Goal: Task Accomplishment & Management: Manage account settings

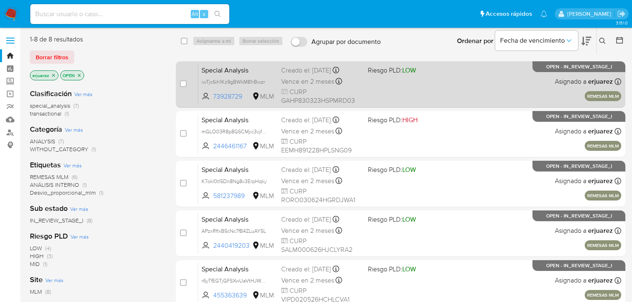
click at [359, 84] on div "Vence en 2 meses Vence el 10/10/2025 20:47:01" at bounding box center [321, 81] width 80 height 11
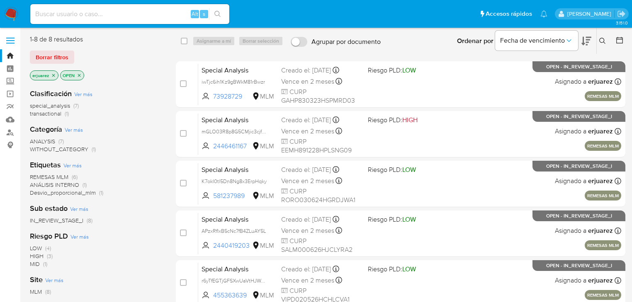
click at [8, 13] on img at bounding box center [11, 14] width 14 height 14
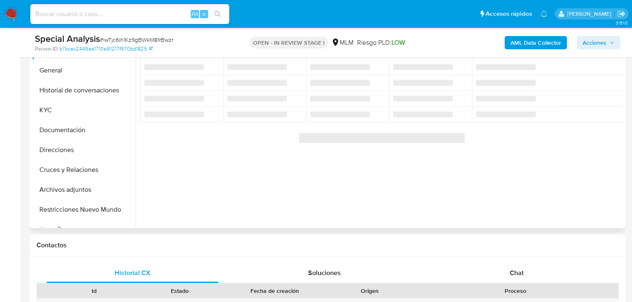
scroll to position [166, 0]
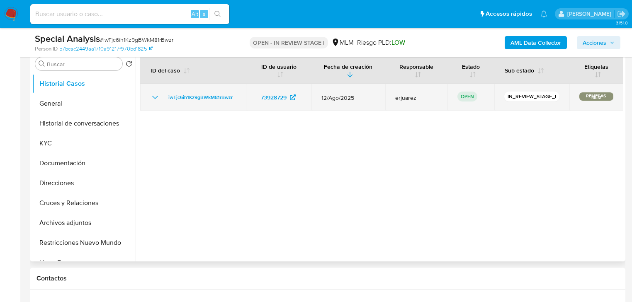
select select "10"
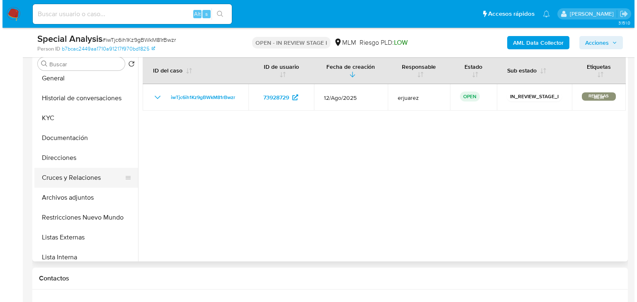
scroll to position [33, 0]
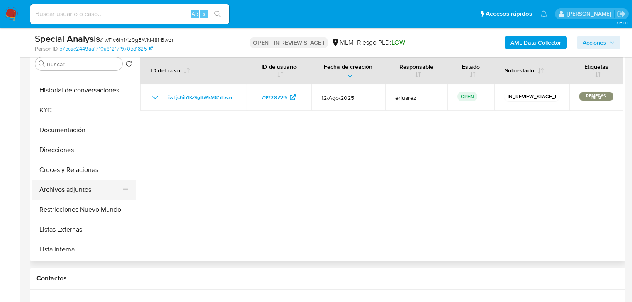
drag, startPoint x: 73, startPoint y: 192, endPoint x: 64, endPoint y: 192, distance: 8.7
click at [73, 192] on button "Archivos adjuntos" at bounding box center [80, 190] width 97 height 20
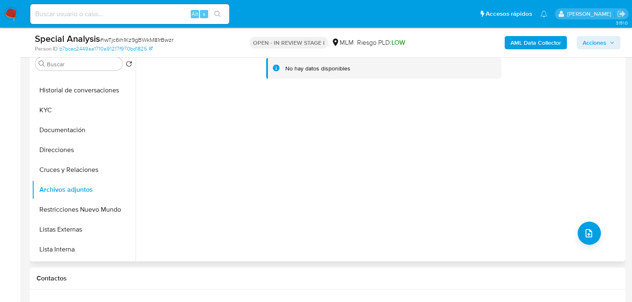
click at [571, 237] on div "No hay datos disponibles" at bounding box center [380, 155] width 488 height 212
click at [581, 227] on button "upload-file" at bounding box center [588, 233] width 23 height 23
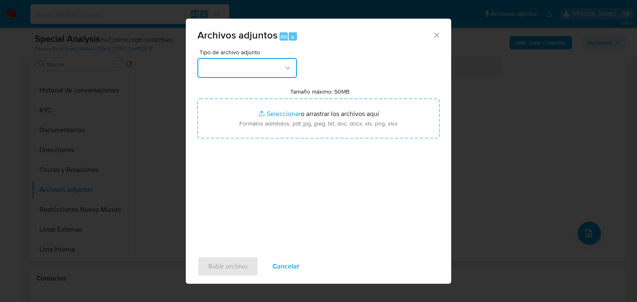
click at [222, 65] on button "button" at bounding box center [246, 68] width 99 height 20
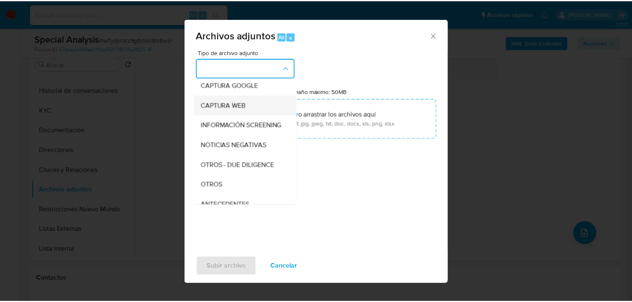
scroll to position [80, 0]
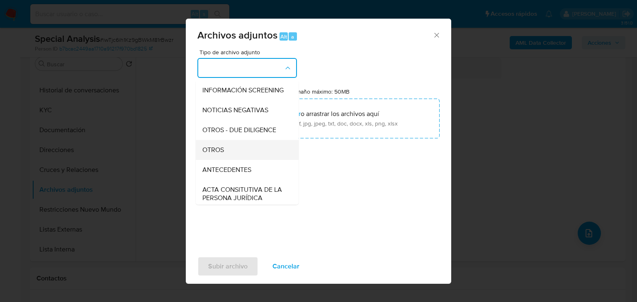
click at [228, 158] on div "OTROS" at bounding box center [244, 150] width 85 height 20
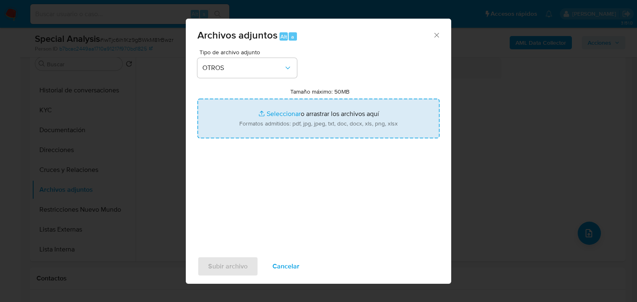
click at [287, 113] on input "Tamaño máximo: 50MB Seleccionar archivos" at bounding box center [318, 119] width 242 height 40
type input "C:\fakepath\73928729_Pedro Pablo Gamez Herrera_Jul25.xlsx"
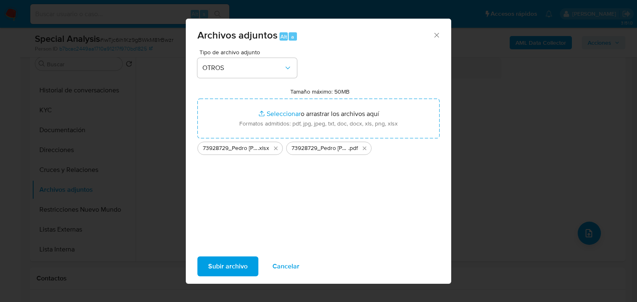
click at [212, 260] on span "Subir archivo" at bounding box center [227, 266] width 39 height 18
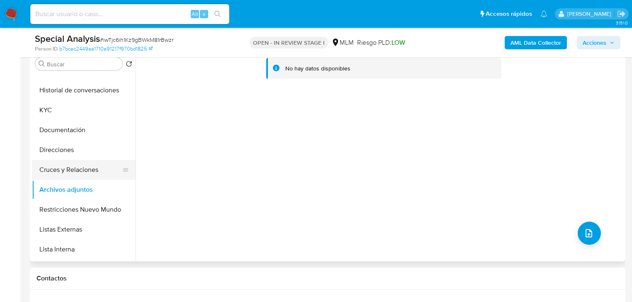
click at [83, 170] on button "Cruces y Relaciones" at bounding box center [80, 170] width 97 height 20
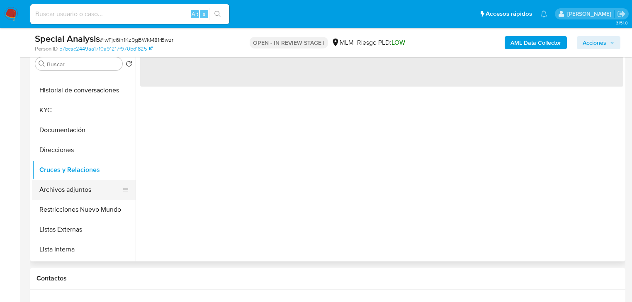
click at [78, 192] on button "Archivos adjuntos" at bounding box center [80, 190] width 97 height 20
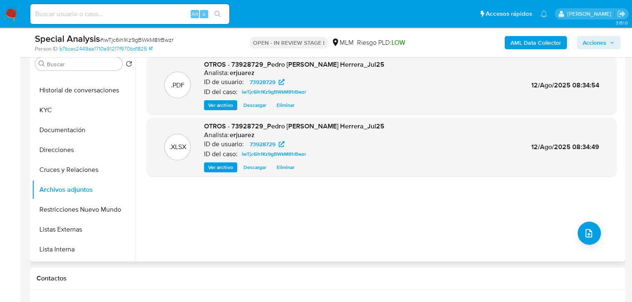
click at [214, 107] on span "Ver archivo" at bounding box center [220, 105] width 25 height 8
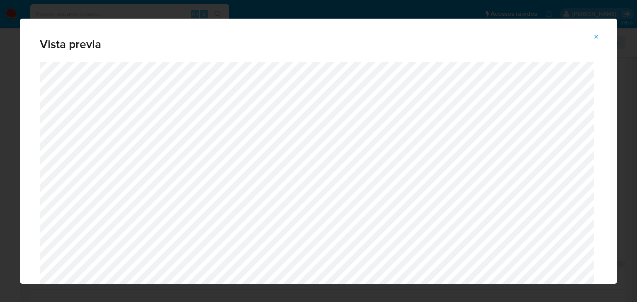
click at [600, 37] on button "Attachment preview" at bounding box center [596, 36] width 18 height 13
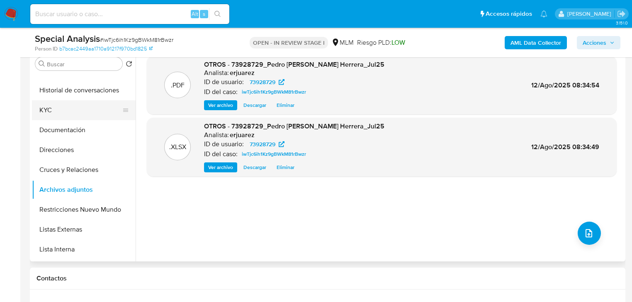
click at [57, 113] on button "KYC" at bounding box center [80, 110] width 97 height 20
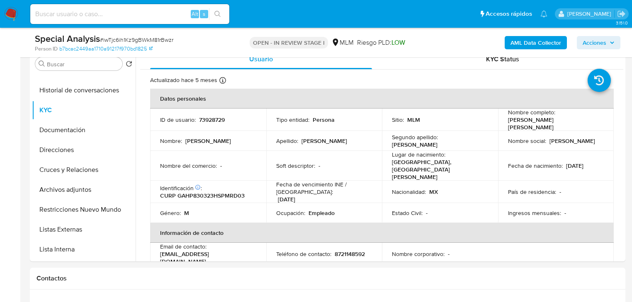
click at [603, 39] on span "Acciones" at bounding box center [594, 42] width 24 height 13
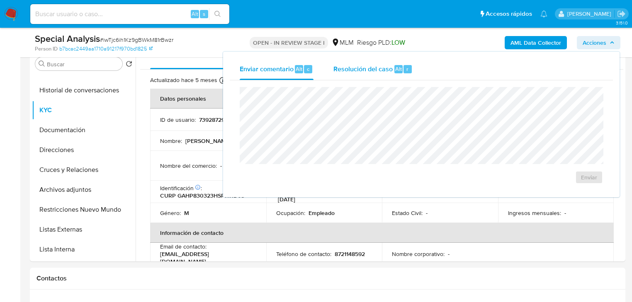
click at [369, 73] on span "Resolución del caso" at bounding box center [362, 69] width 59 height 10
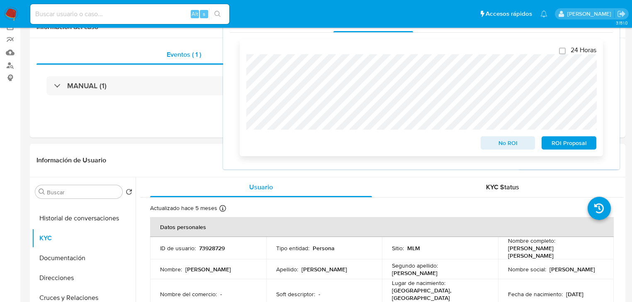
scroll to position [0, 0]
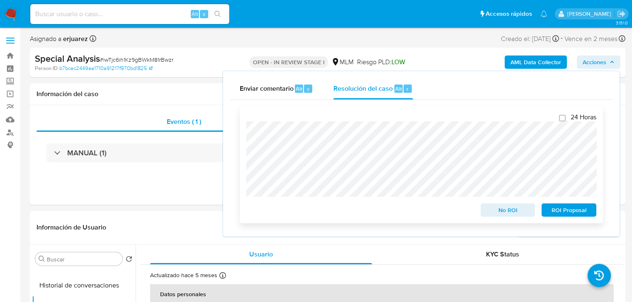
click at [496, 216] on span "No ROI" at bounding box center [507, 210] width 43 height 12
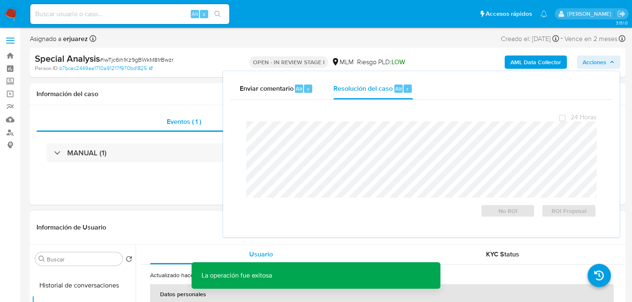
click at [169, 222] on header "Información de Usuario Ver Mirada por Persona" at bounding box center [327, 228] width 582 height 20
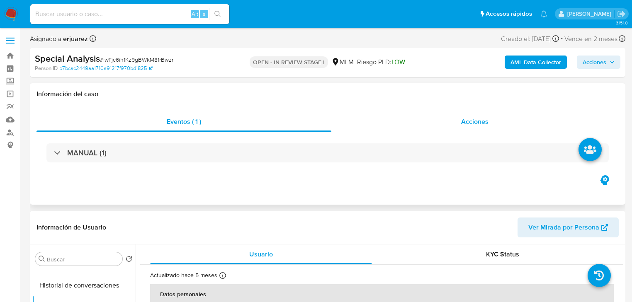
click at [465, 121] on span "Acciones" at bounding box center [474, 122] width 27 height 10
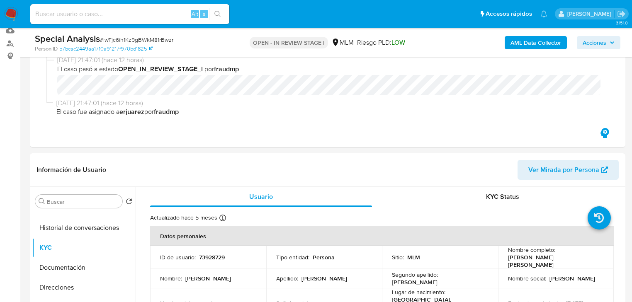
scroll to position [199, 0]
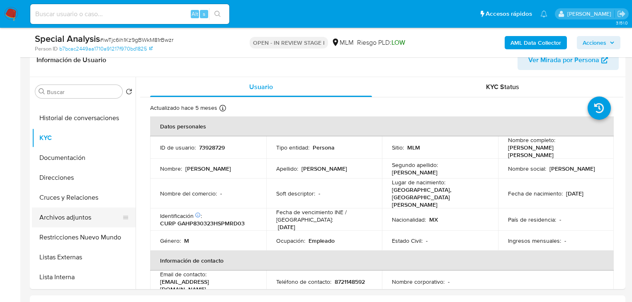
click at [79, 217] on button "Archivos adjuntos" at bounding box center [80, 218] width 97 height 20
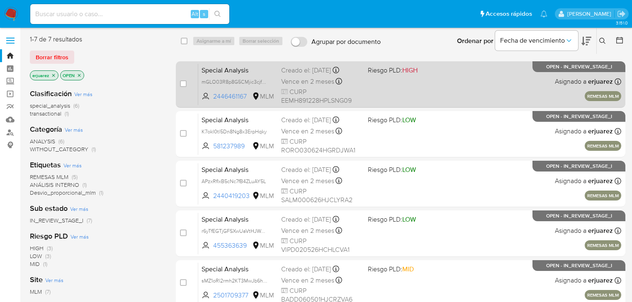
click at [466, 87] on div "Special Analysis mGLO03R8p8G5CMjic3cjfT4r 2446461167 MLM Riesgo PLD: HIGH Cread…" at bounding box center [409, 84] width 423 height 42
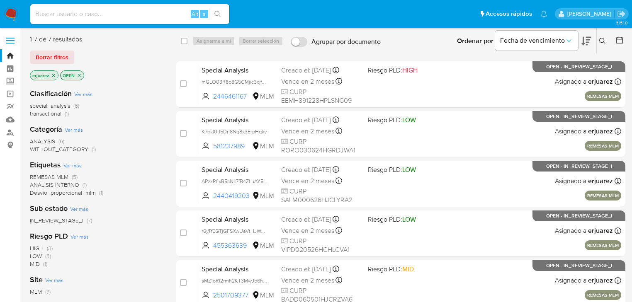
click at [11, 15] on img at bounding box center [11, 14] width 14 height 14
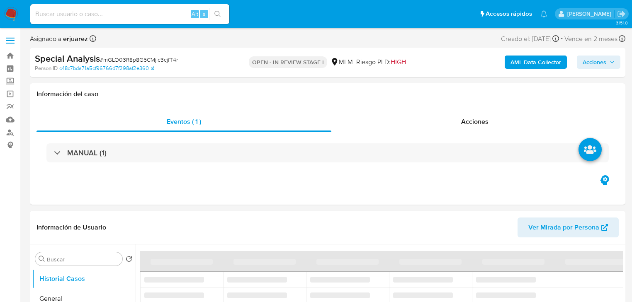
select select "10"
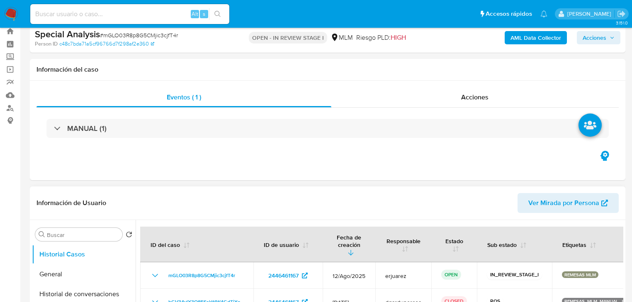
scroll to position [166, 0]
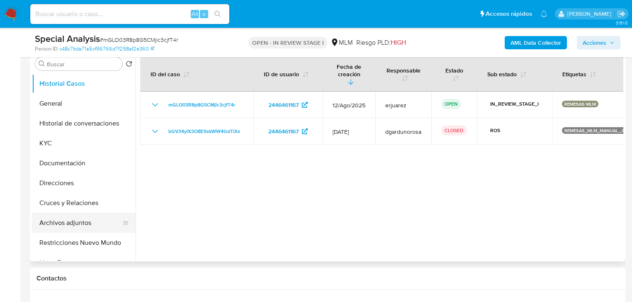
click at [82, 224] on button "Archivos adjuntos" at bounding box center [80, 223] width 97 height 20
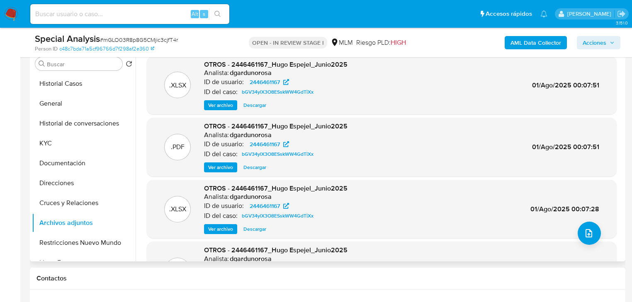
click at [585, 221] on div ".XLSX OTROS - 2446461167_Hugo Espejel_Junio2025 Analista: dgardunorosa ID de us…" at bounding box center [381, 209] width 461 height 51
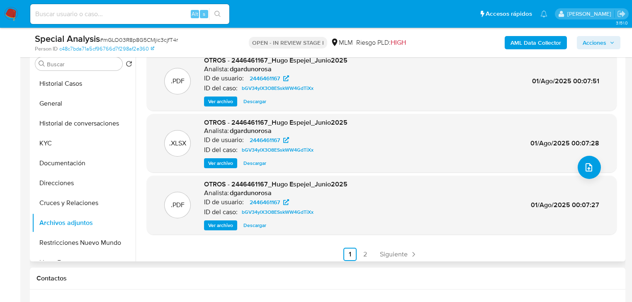
scroll to position [66, 0]
click at [363, 256] on link "2" at bounding box center [364, 253] width 13 height 13
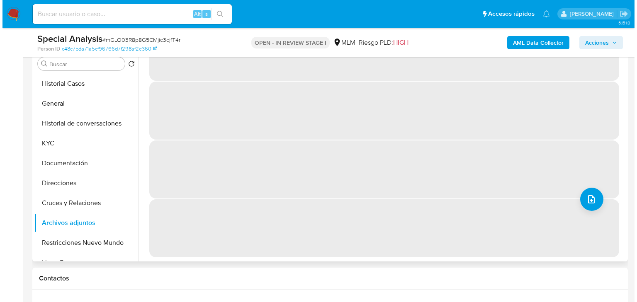
scroll to position [0, 0]
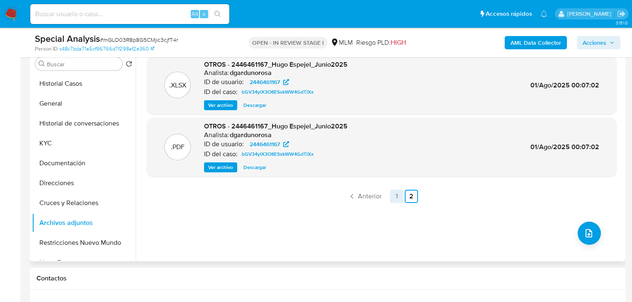
click at [391, 196] on link "1" at bounding box center [396, 196] width 13 height 13
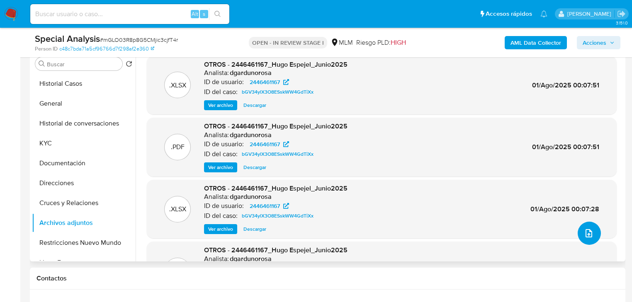
click at [579, 229] on button "upload-file" at bounding box center [588, 233] width 23 height 23
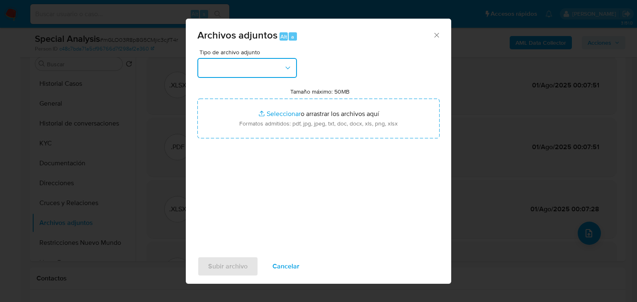
click at [267, 71] on button "button" at bounding box center [246, 68] width 99 height 20
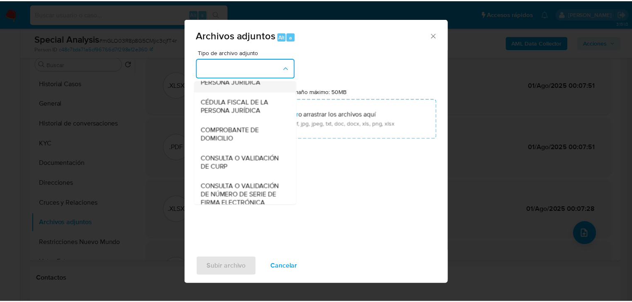
scroll to position [133, 0]
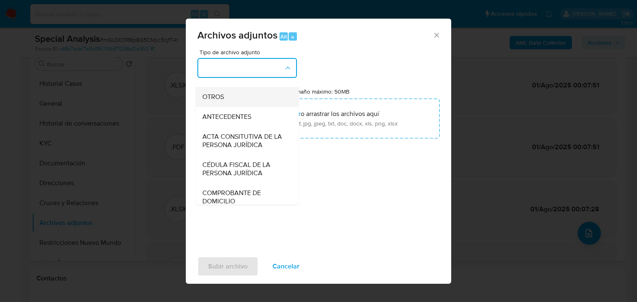
click at [213, 99] on div "OTROS" at bounding box center [244, 97] width 85 height 20
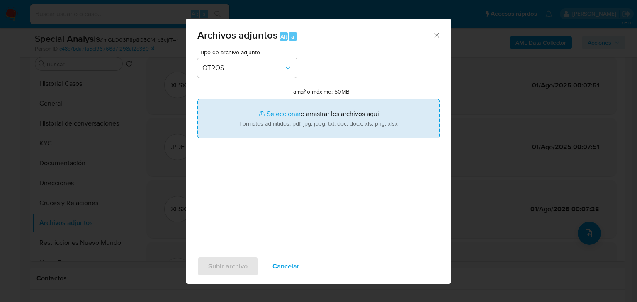
click at [274, 112] on input "Tamaño máximo: 50MB Seleccionar archivos" at bounding box center [318, 119] width 242 height 40
type input "C:\fakepath\2446461167_Hugo Espejel Mantilla_Jul25.pdf"
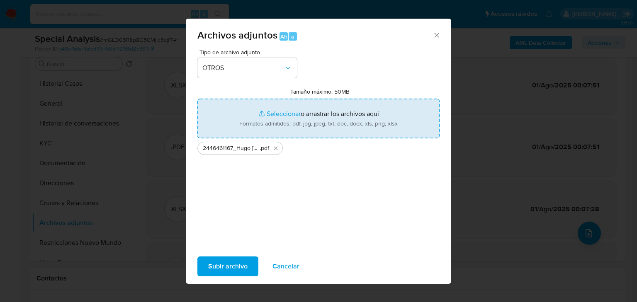
click at [279, 114] on input "Tamaño máximo: 50MB Seleccionar archivos" at bounding box center [318, 119] width 242 height 40
type input "C:\fakepath\2446461167_Hugo Espejel Mantilla_Jul25.xlsx"
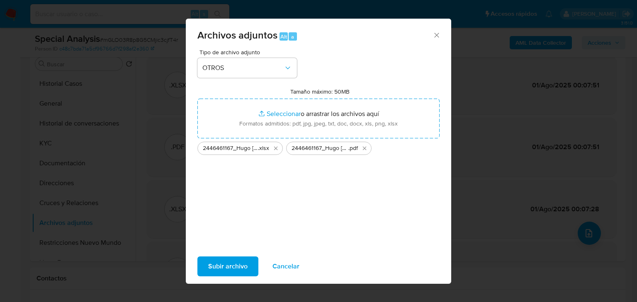
click at [230, 268] on span "Subir archivo" at bounding box center [227, 266] width 39 height 18
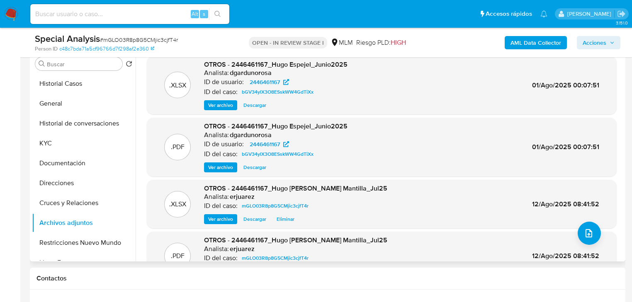
click at [224, 170] on span "Ver archivo" at bounding box center [220, 167] width 25 height 8
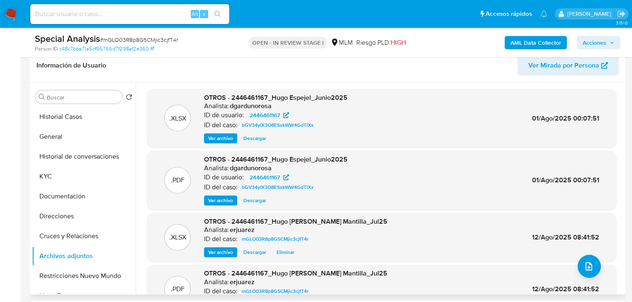
click at [226, 202] on span "Ver archivo" at bounding box center [220, 200] width 25 height 8
click at [225, 202] on span "Ver archivo" at bounding box center [220, 200] width 25 height 8
click at [218, 201] on span "Ver archivo" at bounding box center [220, 200] width 25 height 8
click at [592, 39] on span "Acciones" at bounding box center [594, 42] width 24 height 13
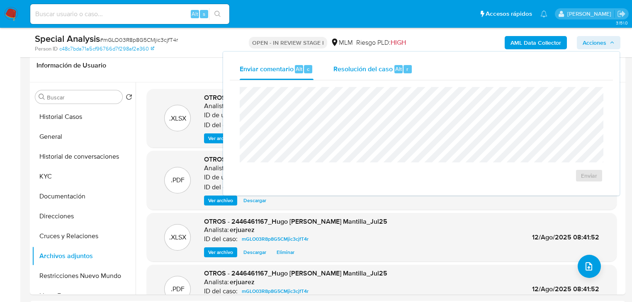
click at [387, 70] on span "Resolución del caso" at bounding box center [362, 69] width 59 height 10
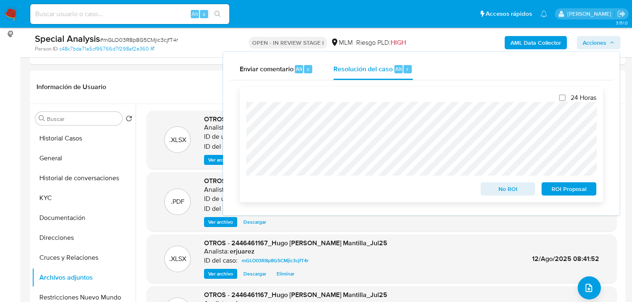
scroll to position [99, 0]
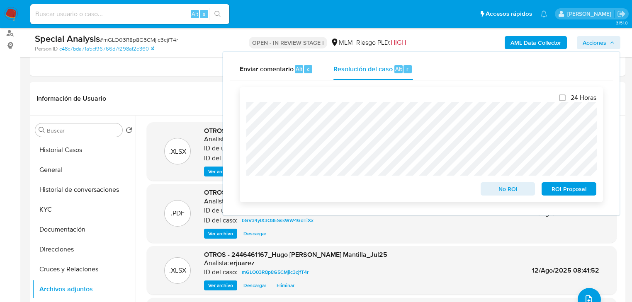
click at [563, 188] on span "ROI Proposal" at bounding box center [568, 189] width 43 height 12
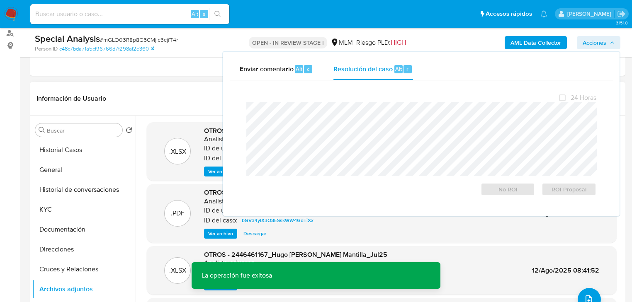
click at [162, 91] on header "Información de Usuario Ver Mirada por Persona" at bounding box center [327, 99] width 582 height 20
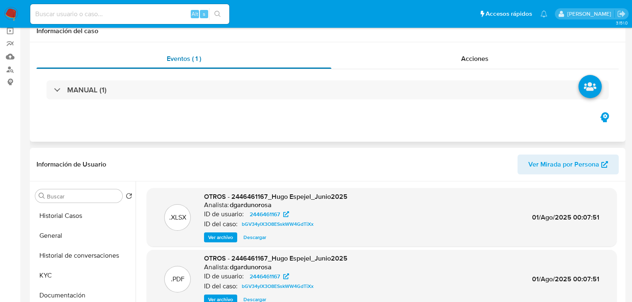
scroll to position [0, 0]
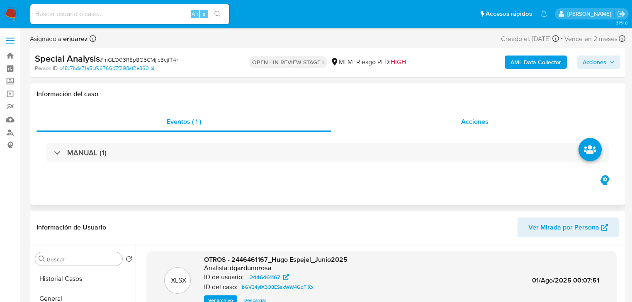
click at [404, 123] on div "Acciones" at bounding box center [475, 122] width 288 height 20
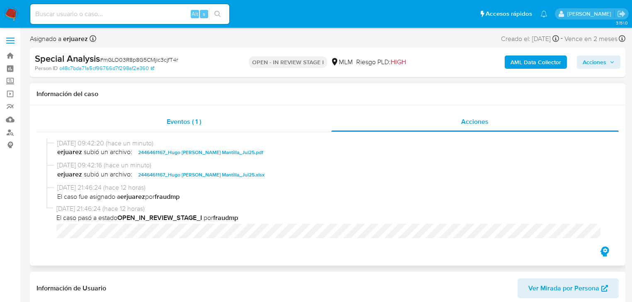
click at [186, 121] on span "Eventos ( 1 )" at bounding box center [184, 122] width 34 height 10
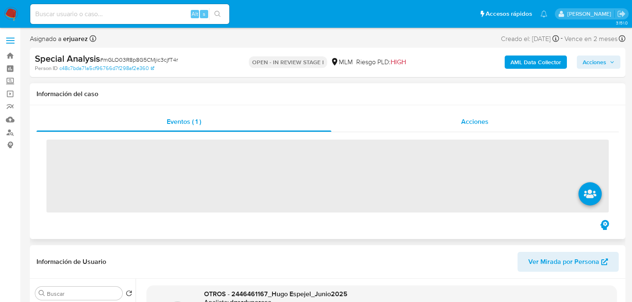
click at [454, 116] on div "Acciones" at bounding box center [475, 122] width 288 height 20
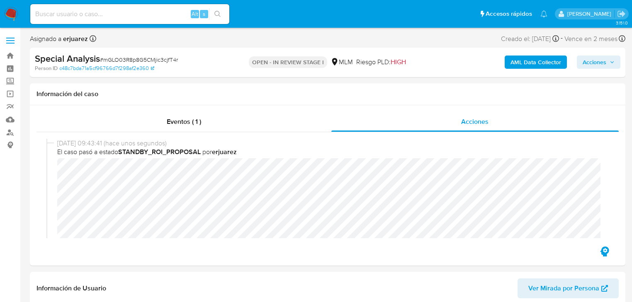
click at [86, 15] on input at bounding box center [129, 14] width 199 height 11
paste input "73928729"
type input "73928729"
drag, startPoint x: 215, startPoint y: 12, endPoint x: 205, endPoint y: 10, distance: 10.7
click at [214, 12] on icon "search-icon" at bounding box center [217, 14] width 7 height 7
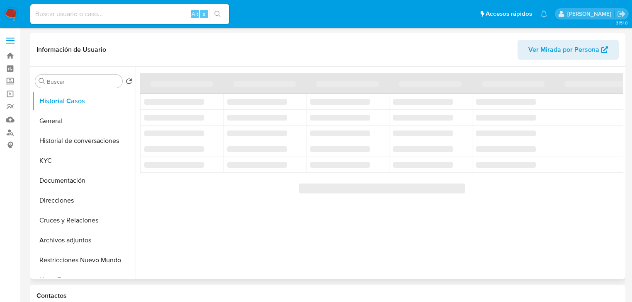
select select "10"
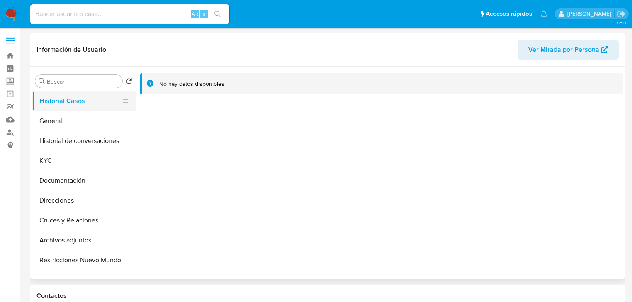
click at [72, 100] on button "Historial Casos" at bounding box center [80, 101] width 97 height 20
click at [72, 126] on button "General" at bounding box center [80, 121] width 97 height 20
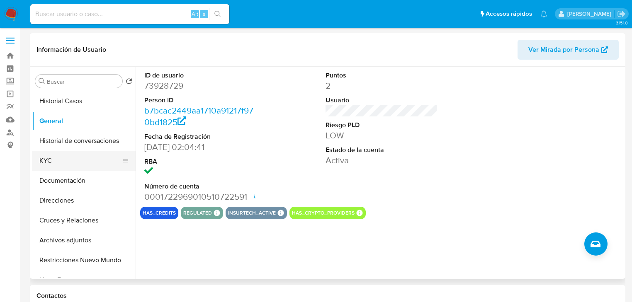
drag, startPoint x: 43, startPoint y: 165, endPoint x: 78, endPoint y: 160, distance: 35.5
click at [44, 165] on button "KYC" at bounding box center [80, 161] width 97 height 20
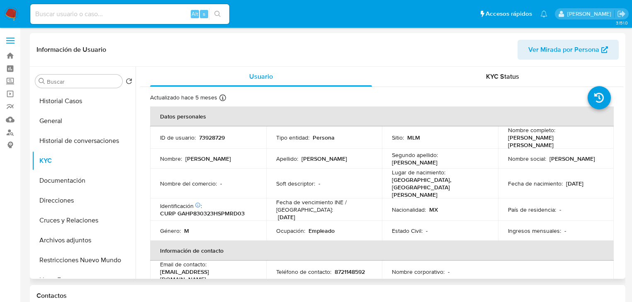
click at [55, 103] on button "Historial Casos" at bounding box center [80, 101] width 97 height 20
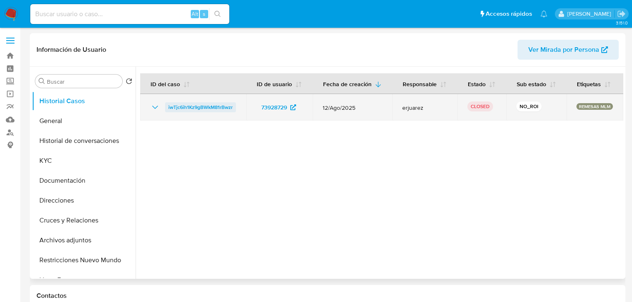
click at [171, 106] on span "iwTjc6ih1Kz9gBWkM81rBwzr" at bounding box center [200, 107] width 64 height 10
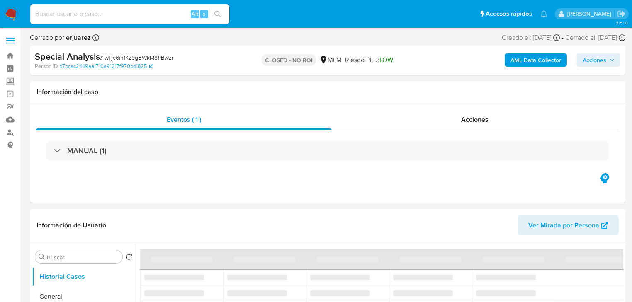
select select "10"
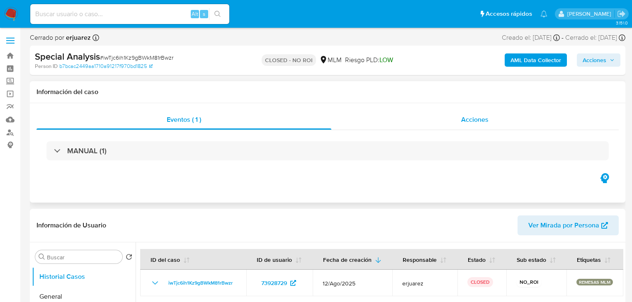
click at [463, 115] on span "Acciones" at bounding box center [474, 120] width 27 height 10
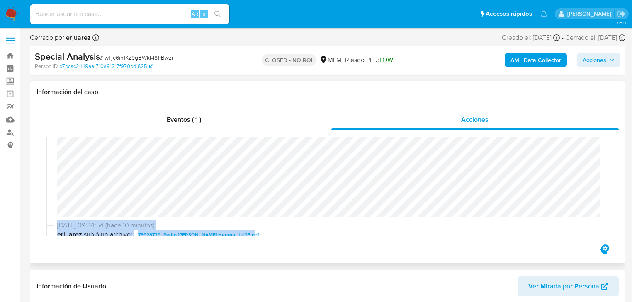
scroll to position [114, 0]
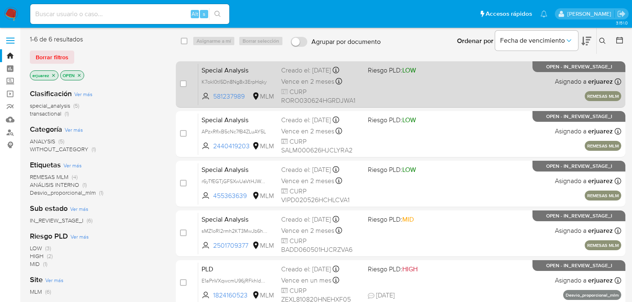
click at [349, 91] on span "CURP RORO030624HGRDJWA1" at bounding box center [321, 96] width 80 height 18
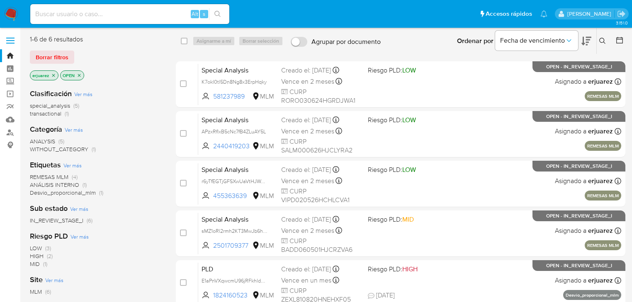
drag, startPoint x: 82, startPoint y: 12, endPoint x: 100, endPoint y: 19, distance: 18.6
click at [83, 13] on input at bounding box center [129, 14] width 199 height 11
paste input "73928729"
type input "73928729"
click at [211, 16] on button "search-icon" at bounding box center [217, 14] width 17 height 12
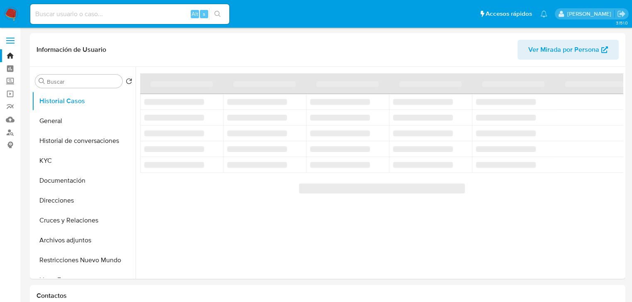
select select "10"
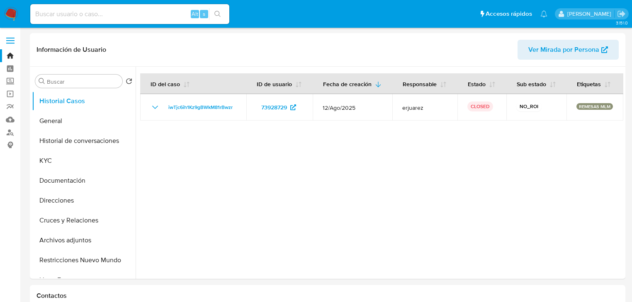
click at [15, 9] on img at bounding box center [11, 14] width 14 height 14
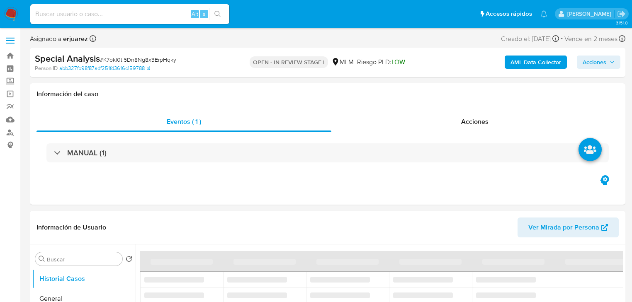
select select "10"
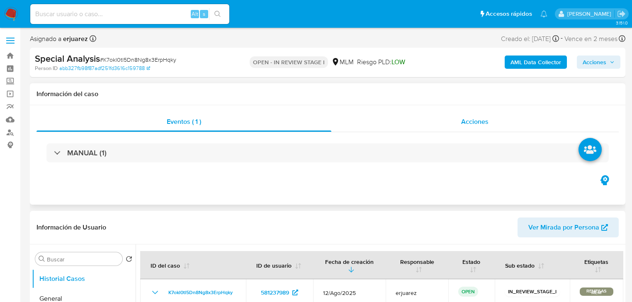
click at [447, 108] on div "Eventos ( 1 ) Acciones MANUAL (1)" at bounding box center [327, 154] width 595 height 99
click at [448, 117] on div "Acciones" at bounding box center [475, 122] width 288 height 20
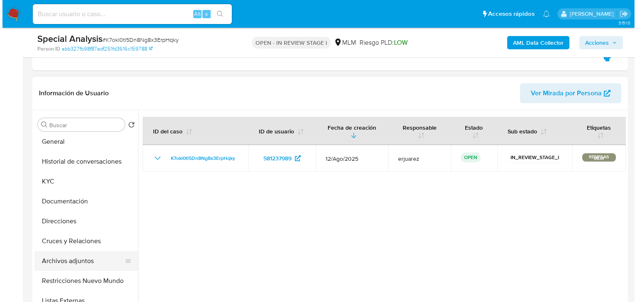
scroll to position [33, 0]
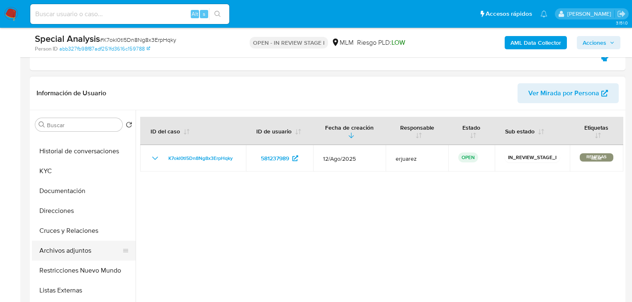
click at [82, 251] on button "Archivos adjuntos" at bounding box center [80, 251] width 97 height 20
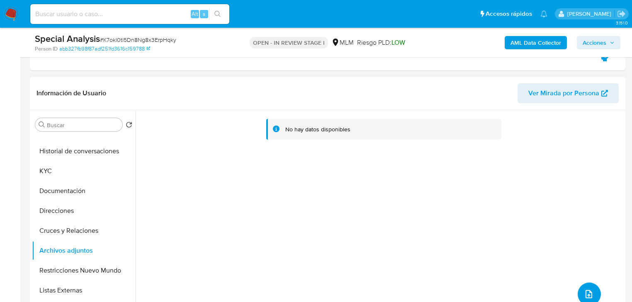
click at [592, 290] on button "upload-file" at bounding box center [588, 294] width 23 height 23
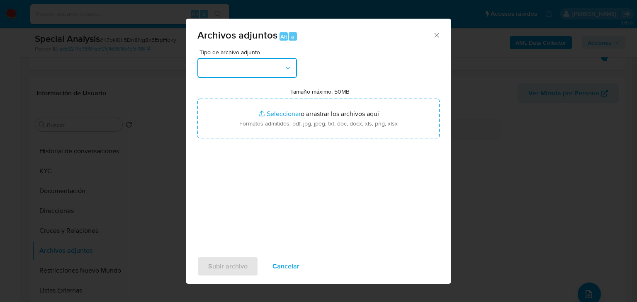
click at [227, 73] on button "button" at bounding box center [246, 68] width 99 height 20
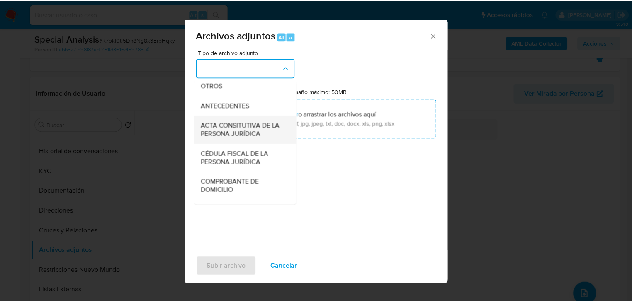
scroll to position [133, 0]
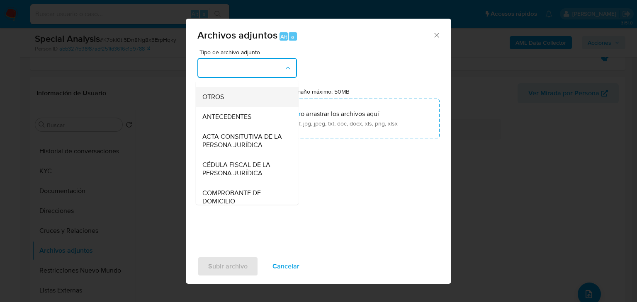
click at [216, 101] on span "OTROS" at bounding box center [213, 97] width 22 height 8
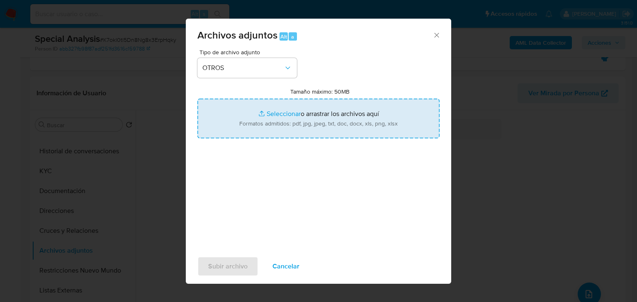
click at [274, 114] on input "Tamaño máximo: 50MB Seleccionar archivos" at bounding box center [318, 119] width 242 height 40
type input "C:\fakepath\581237989_Owen Misael Rodriguez Rojas_Jul25.pdf"
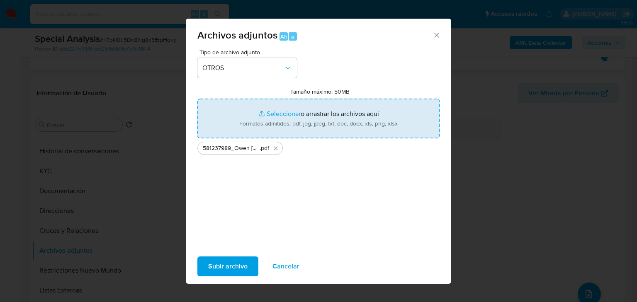
click at [279, 113] on input "Tamaño máximo: 50MB Seleccionar archivos" at bounding box center [318, 119] width 242 height 40
type input "C:\fakepath\581237989_Owen Misael Rodriguez Rojas_Jul25.xlsx"
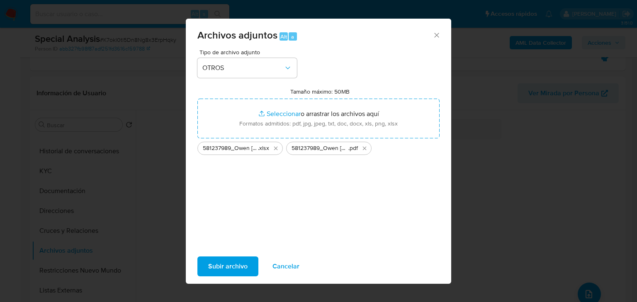
click at [250, 266] on button "Subir archivo" at bounding box center [227, 267] width 61 height 20
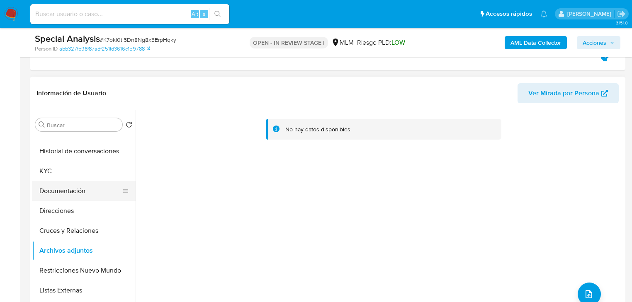
drag, startPoint x: 77, startPoint y: 191, endPoint x: 76, endPoint y: 257, distance: 65.9
click at [77, 192] on button "Documentación" at bounding box center [84, 191] width 104 height 20
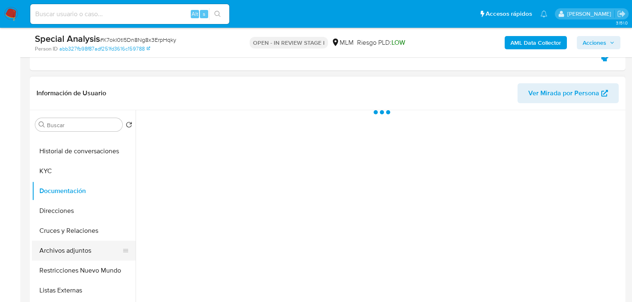
click at [76, 249] on button "Archivos adjuntos" at bounding box center [80, 251] width 97 height 20
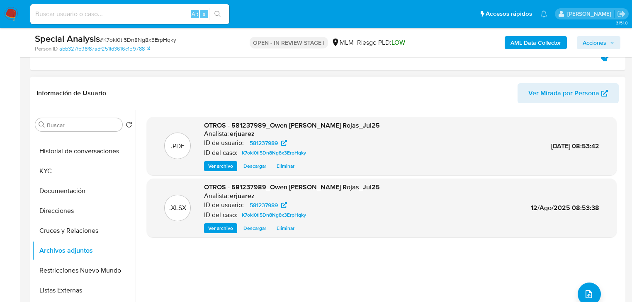
click at [214, 167] on span "Ver archivo" at bounding box center [220, 166] width 25 height 8
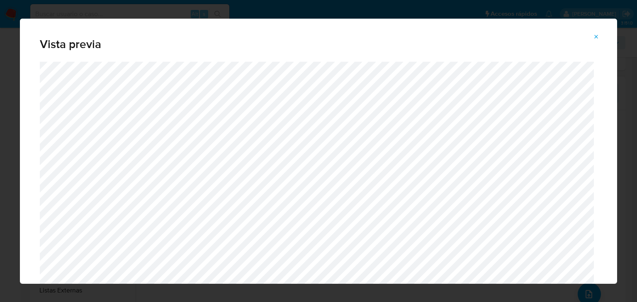
click at [597, 36] on icon "Attachment preview" at bounding box center [596, 37] width 4 height 4
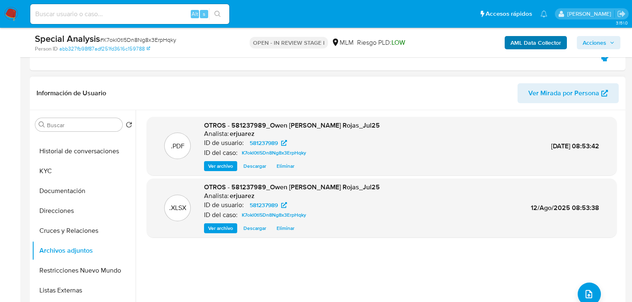
drag, startPoint x: 598, startPoint y: 39, endPoint x: 558, endPoint y: 42, distance: 39.9
click at [599, 39] on span "Acciones" at bounding box center [594, 42] width 24 height 13
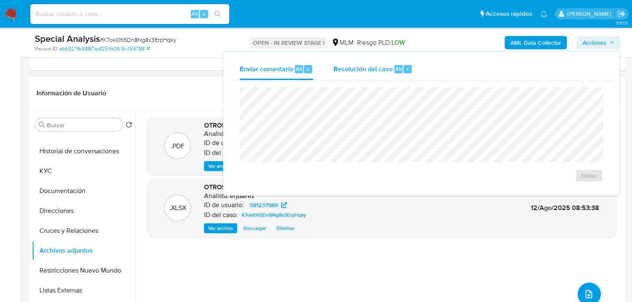
drag, startPoint x: 391, startPoint y: 65, endPoint x: 386, endPoint y: 68, distance: 5.2
click at [390, 66] on span "Resolución del caso" at bounding box center [362, 69] width 59 height 10
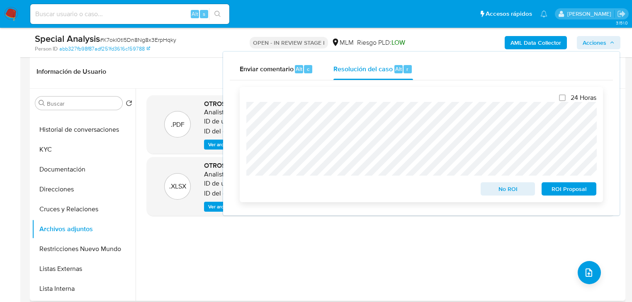
scroll to position [199, 0]
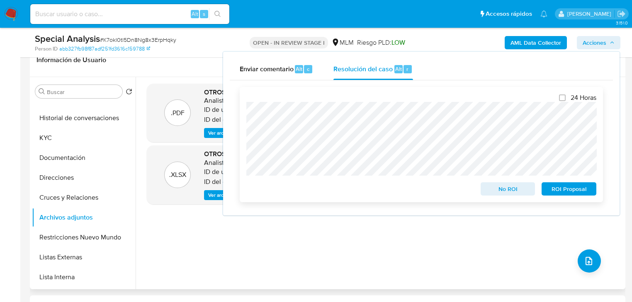
click at [513, 189] on span "No ROI" at bounding box center [507, 189] width 43 height 12
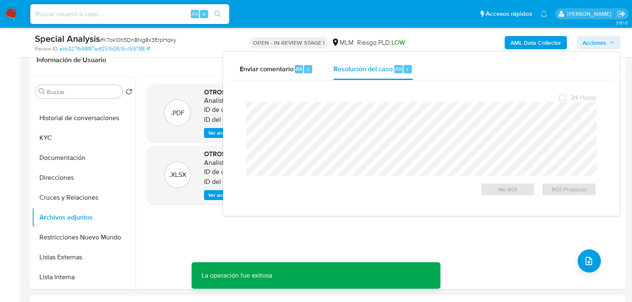
drag, startPoint x: 167, startPoint y: 218, endPoint x: 269, endPoint y: 133, distance: 133.0
click at [168, 218] on div ".PDF OTROS - 581237989_Owen Misael Rodriguez Rojas_Jul25 Analista: erjuarez ID …" at bounding box center [382, 183] width 470 height 199
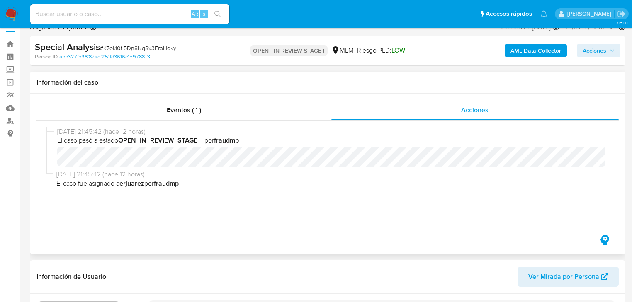
scroll to position [0, 0]
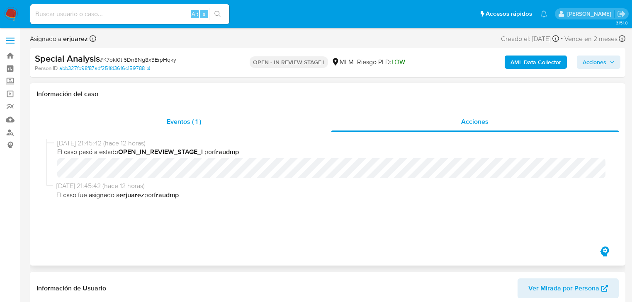
drag, startPoint x: 179, startPoint y: 133, endPoint x: 182, endPoint y: 126, distance: 8.0
click at [180, 133] on div "11/08/2025 21:45:42 (hace 12 horas) El caso pasó a estado OPEN_IN_REVIEW_STAGE_…" at bounding box center [327, 188] width 582 height 113
click at [182, 124] on span "Eventos ( 1 )" at bounding box center [184, 122] width 34 height 10
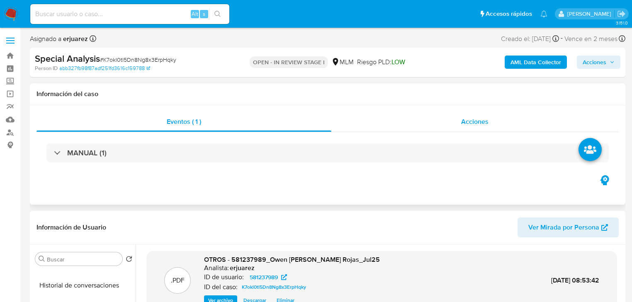
click at [405, 123] on div "Acciones" at bounding box center [475, 122] width 288 height 20
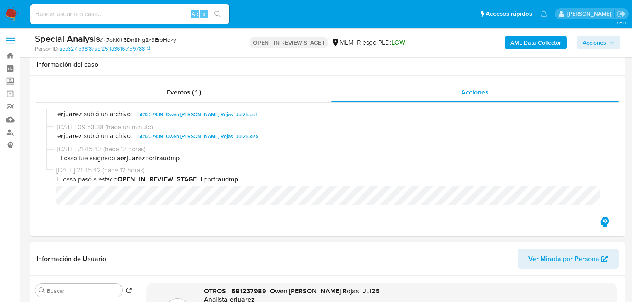
scroll to position [199, 0]
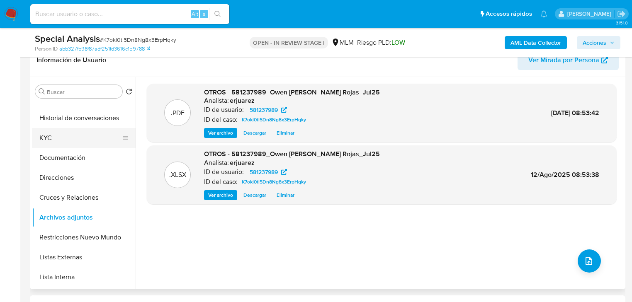
click at [47, 145] on button "KYC" at bounding box center [80, 138] width 97 height 20
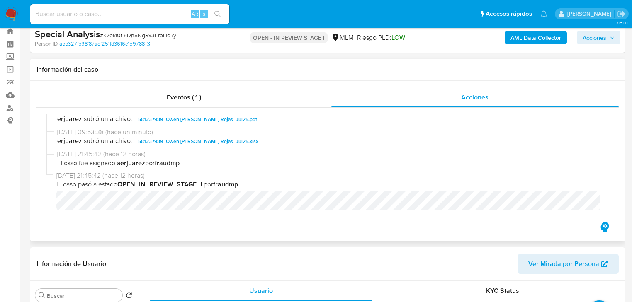
scroll to position [0, 0]
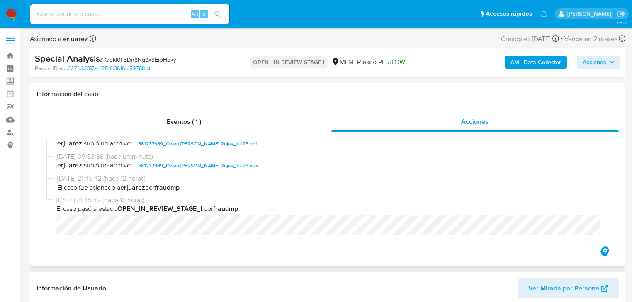
click at [186, 140] on span "581237989_Owen Misael Rodriguez Rojas_Jul25.pdf" at bounding box center [197, 144] width 119 height 10
click at [185, 129] on div "Eventos ( 1 )" at bounding box center [183, 122] width 295 height 20
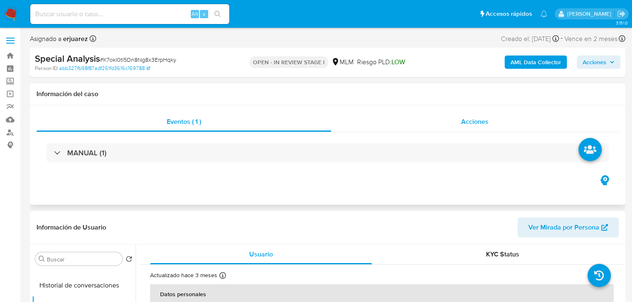
click at [439, 125] on div "Acciones" at bounding box center [475, 122] width 288 height 20
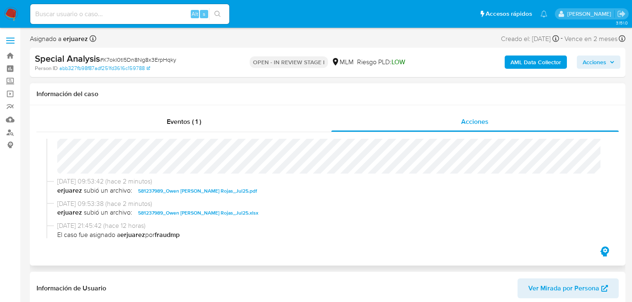
scroll to position [99, 0]
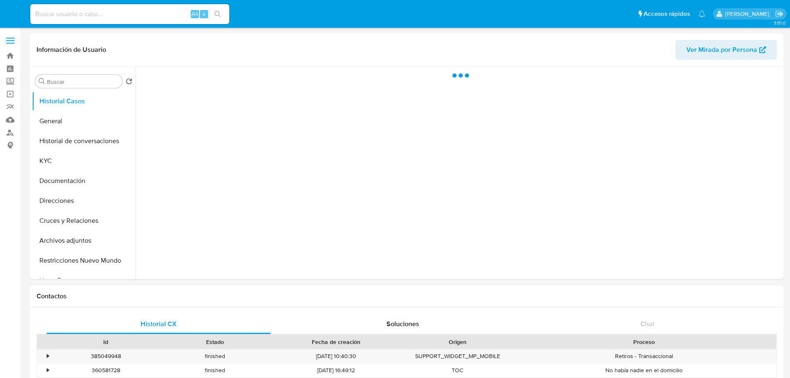
select select "10"
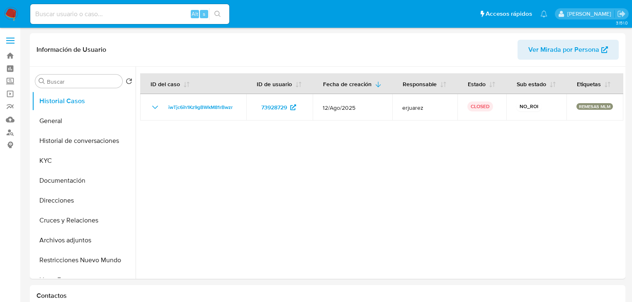
click at [8, 17] on img at bounding box center [11, 14] width 14 height 14
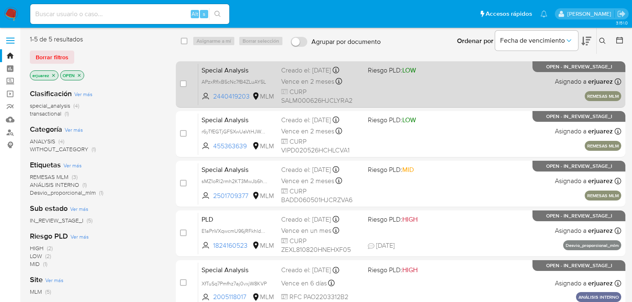
click at [473, 84] on div "Special Analysis APzxRfIxB5cNc7fB4ZLuAY5L 2440419203 MLM Riesgo PLD: LOW Creado…" at bounding box center [409, 84] width 423 height 42
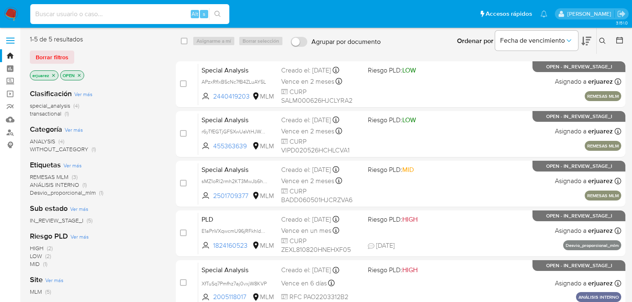
drag, startPoint x: 48, startPoint y: 10, endPoint x: 88, endPoint y: 22, distance: 41.5
click at [49, 12] on input at bounding box center [129, 14] width 199 height 11
paste input "[PERSON_NAME], Ahora 1943143752"
drag, startPoint x: 126, startPoint y: 14, endPoint x: -65, endPoint y: 12, distance: 192.0
click at [0, 12] on html "Pausado Ver notificaciones [PERSON_NAME], Ahora 1943143752 Alt s Accesos rápido…" at bounding box center [316, 204] width 632 height 409
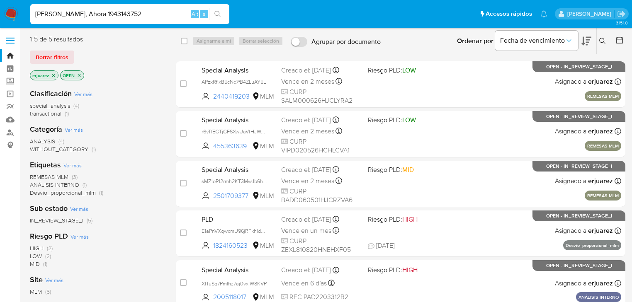
type input "[PERSON_NAME], Ahora 1943143752"
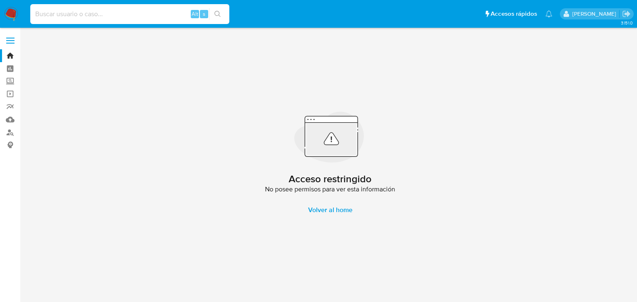
click at [58, 15] on input at bounding box center [129, 14] width 199 height 11
click at [116, 12] on input at bounding box center [129, 14] width 199 height 11
paste input "1943143752"
type input "1943143752"
click at [225, 12] on button "search-icon" at bounding box center [217, 14] width 17 height 12
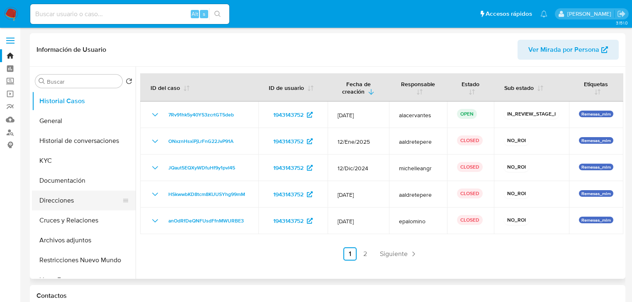
select select "10"
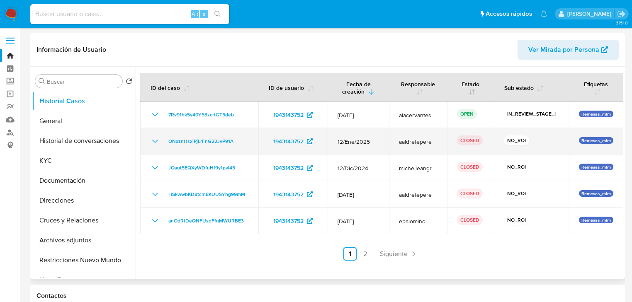
click at [155, 143] on icon "Mostrar/Ocultar" at bounding box center [155, 141] width 10 height 10
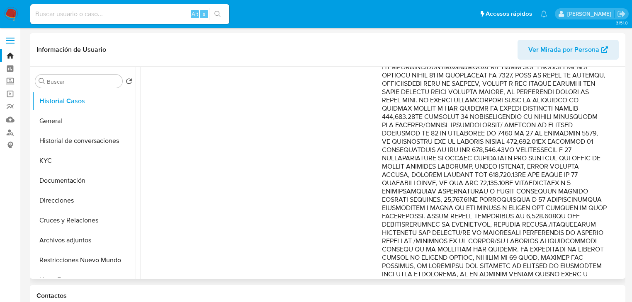
scroll to position [199, 0]
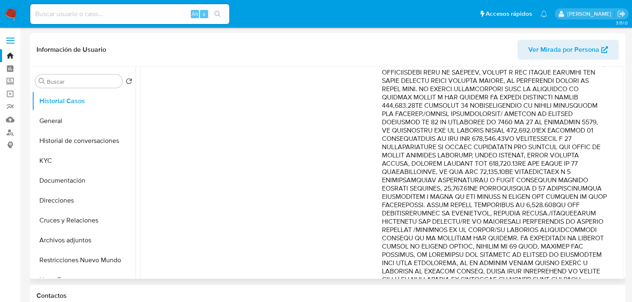
drag, startPoint x: 427, startPoint y: 178, endPoint x: 538, endPoint y: 198, distance: 113.3
click at [538, 198] on p "Comentario :" at bounding box center [494, 168] width 225 height 398
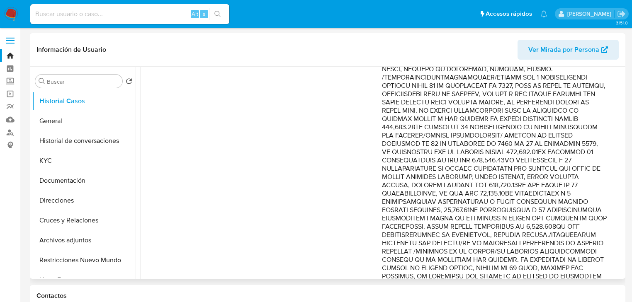
scroll to position [166, 0]
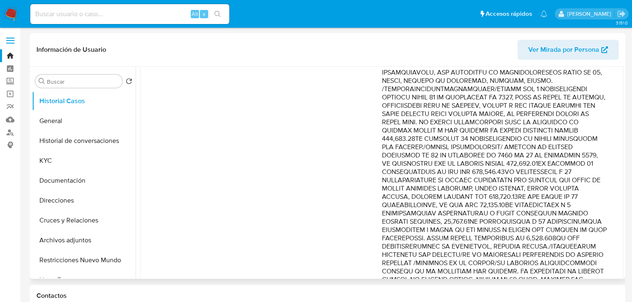
drag, startPoint x: 506, startPoint y: 146, endPoint x: 604, endPoint y: 155, distance: 99.0
click at [604, 155] on div "Fecha de vencimiento : [DATE] 02:05 Fecha de cierre : [DATE] 11:09 Riesgo PLD :…" at bounding box center [381, 207] width 463 height 424
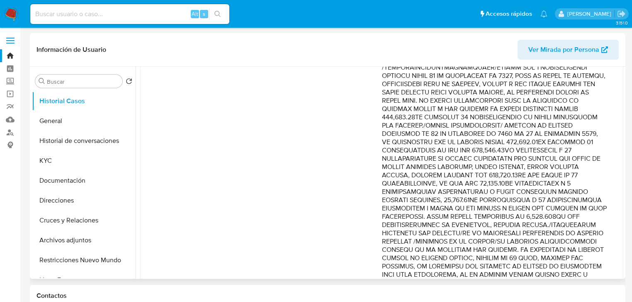
scroll to position [199, 0]
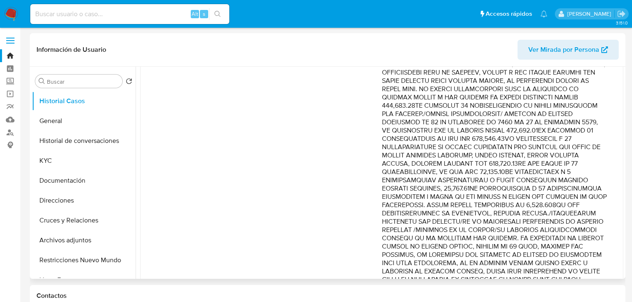
drag, startPoint x: 476, startPoint y: 146, endPoint x: 585, endPoint y: 162, distance: 110.6
click at [585, 162] on p "Comentario :" at bounding box center [494, 168] width 225 height 398
click at [10, 119] on link "Mulan" at bounding box center [49, 119] width 99 height 13
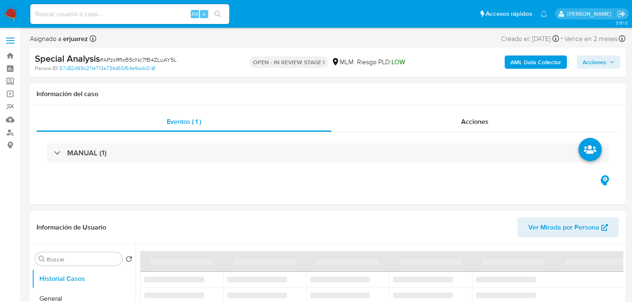
select select "10"
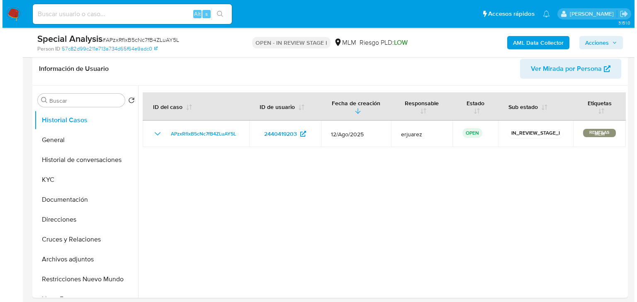
scroll to position [133, 0]
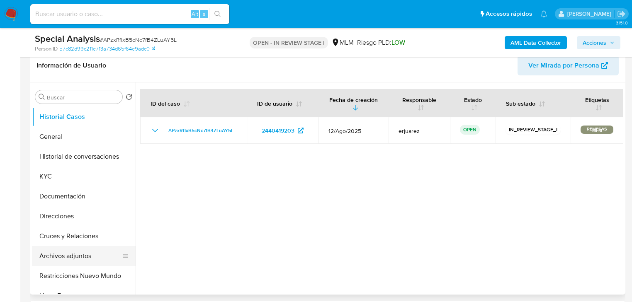
click at [77, 257] on button "Archivos adjuntos" at bounding box center [80, 256] width 97 height 20
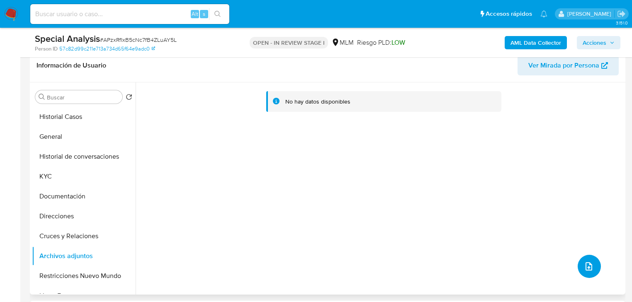
click at [588, 262] on span "upload-file" at bounding box center [589, 267] width 10 height 10
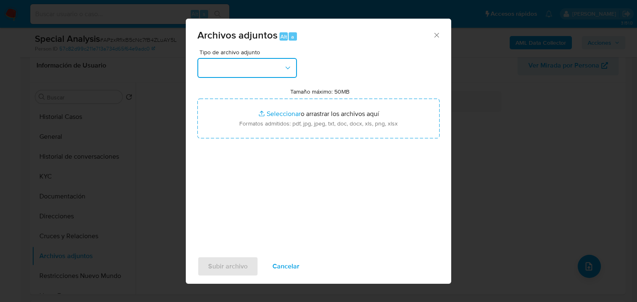
click at [228, 73] on button "button" at bounding box center [246, 68] width 99 height 20
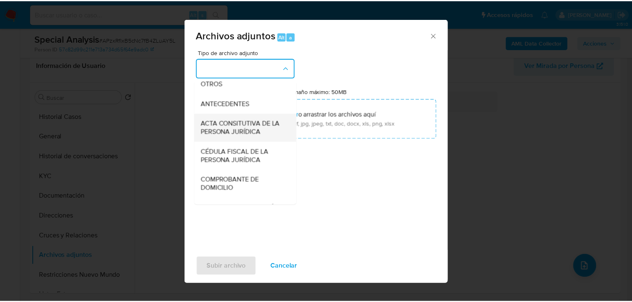
scroll to position [113, 0]
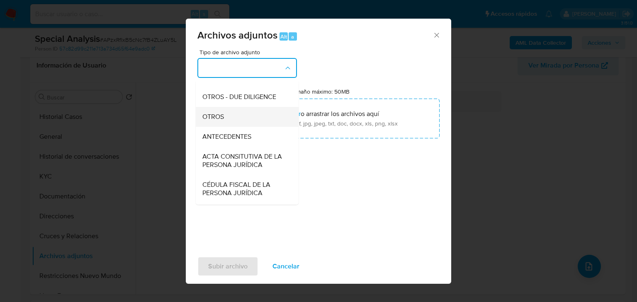
click at [219, 127] on div "OTROS" at bounding box center [244, 117] width 85 height 20
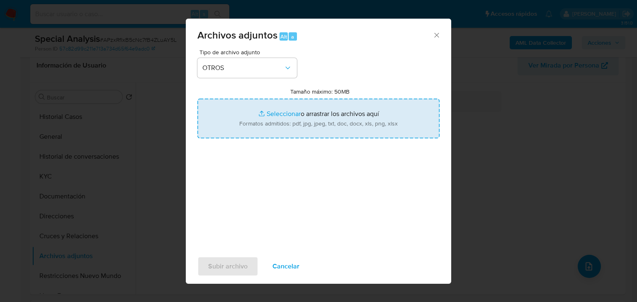
click at [267, 113] on input "Tamaño máximo: 50MB Seleccionar archivos" at bounding box center [318, 119] width 242 height 40
type input "C:\fakepath\2440419203_Marco Antonio Salas Leyva_Jul25.xlsx"
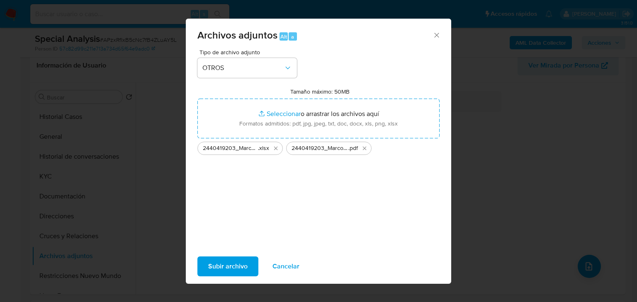
click at [236, 265] on span "Subir archivo" at bounding box center [227, 266] width 39 height 18
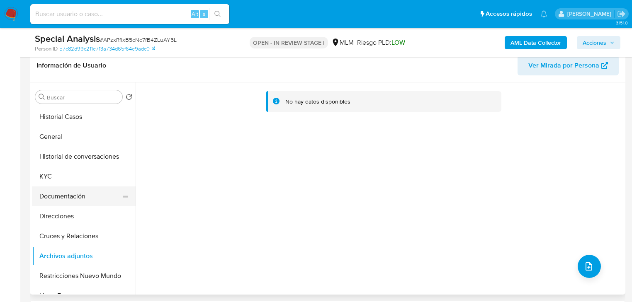
click at [63, 187] on button "Documentación" at bounding box center [80, 197] width 97 height 20
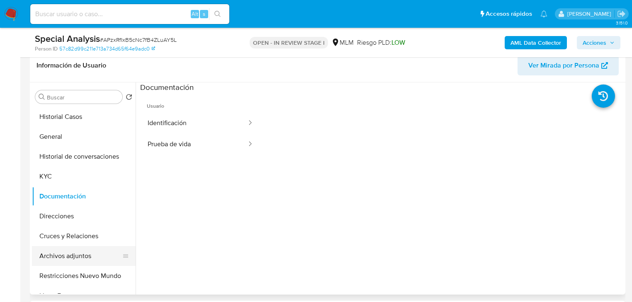
click at [78, 263] on button "Archivos adjuntos" at bounding box center [80, 256] width 97 height 20
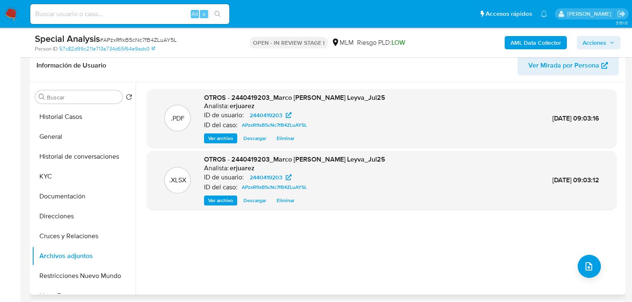
click at [210, 138] on span "Ver archivo" at bounding box center [220, 138] width 25 height 8
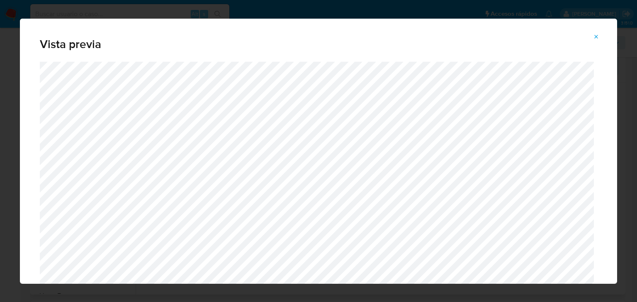
click at [595, 34] on icon "Attachment preview" at bounding box center [596, 37] width 7 height 7
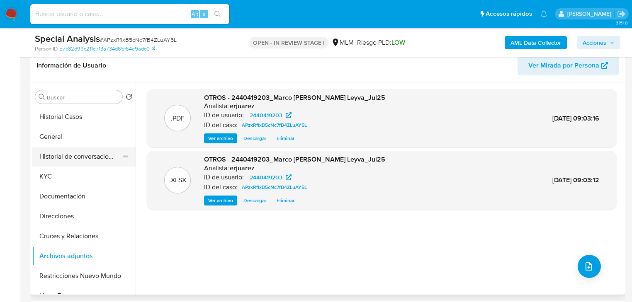
drag, startPoint x: 61, startPoint y: 174, endPoint x: 108, endPoint y: 165, distance: 47.2
click at [61, 174] on button "KYC" at bounding box center [84, 177] width 104 height 20
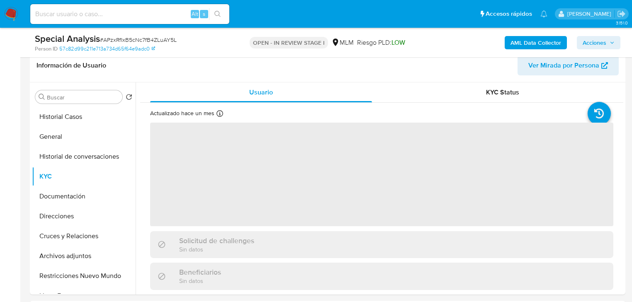
drag, startPoint x: 599, startPoint y: 40, endPoint x: 533, endPoint y: 50, distance: 66.2
click at [599, 40] on span "Acciones" at bounding box center [594, 42] width 24 height 13
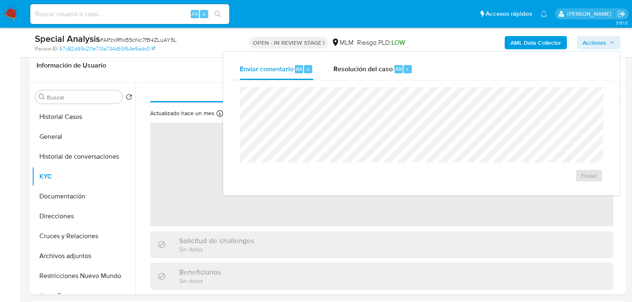
drag, startPoint x: 400, startPoint y: 66, endPoint x: 221, endPoint y: 103, distance: 183.7
click at [399, 67] on div "Alt" at bounding box center [398, 69] width 8 height 8
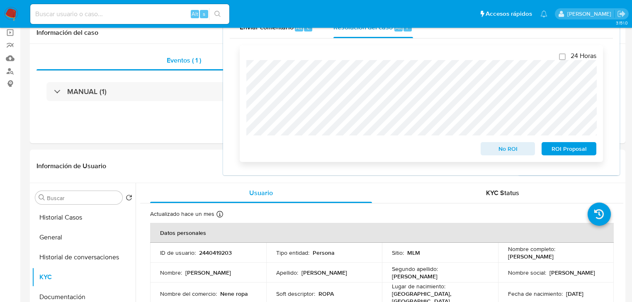
scroll to position [0, 0]
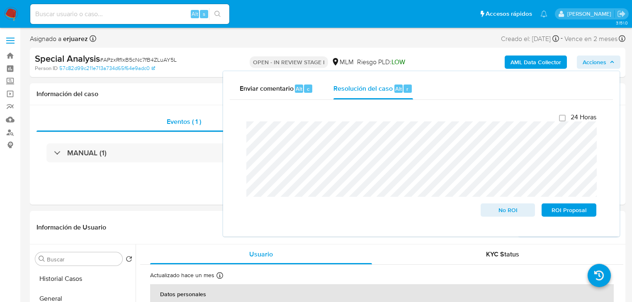
click at [233, 108] on div "Cierre de caso 24 Horas No ROI ROI Proposal" at bounding box center [421, 165] width 383 height 130
click at [195, 214] on div "Información de Usuario Ver Mirada por Persona" at bounding box center [327, 228] width 595 height 34
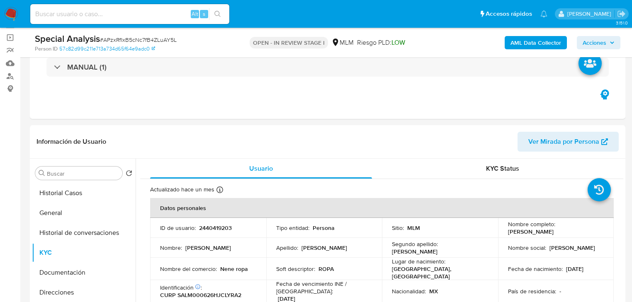
scroll to position [133, 0]
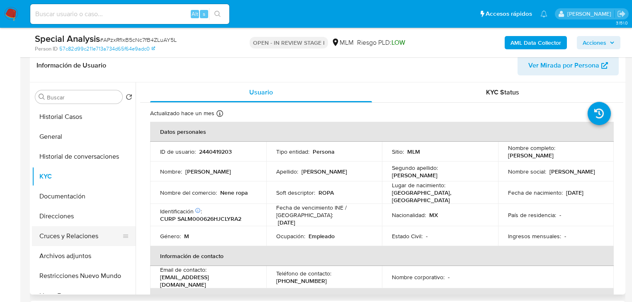
click at [58, 235] on button "Cruces y Relaciones" at bounding box center [80, 236] width 97 height 20
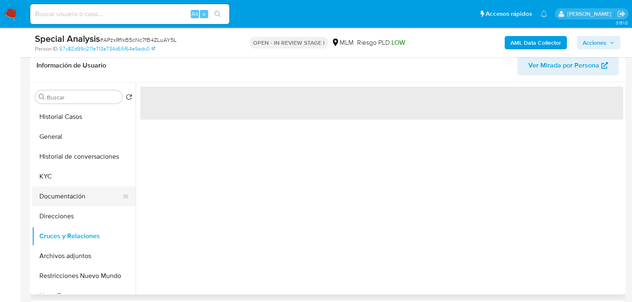
scroll to position [66, 0]
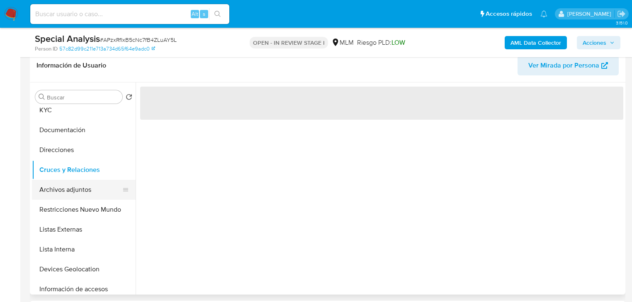
click at [73, 189] on button "Archivos adjuntos" at bounding box center [80, 190] width 97 height 20
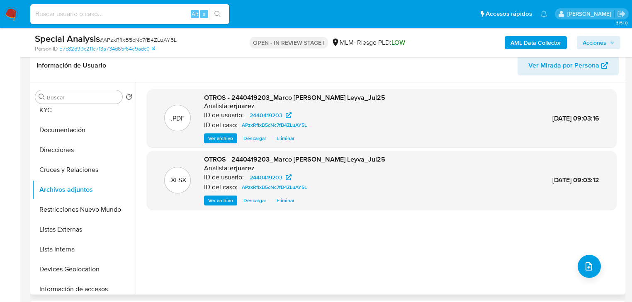
click at [282, 141] on span "Eliminar" at bounding box center [286, 138] width 18 height 8
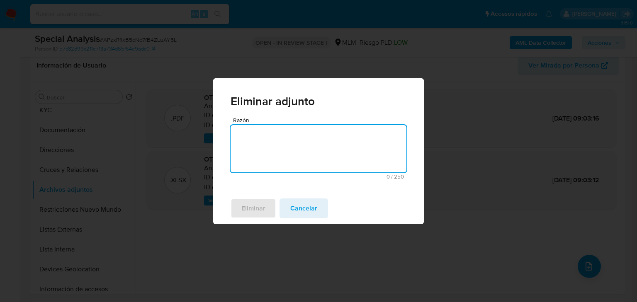
click at [286, 163] on textarea "Razón" at bounding box center [318, 148] width 176 height 47
type textarea "Se corrige narrativa por numero de caracteres"
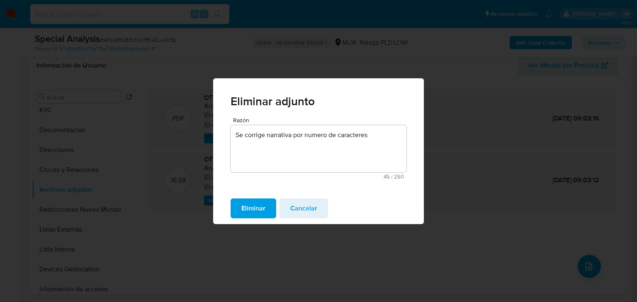
click at [262, 204] on span "Eliminar" at bounding box center [253, 208] width 24 height 18
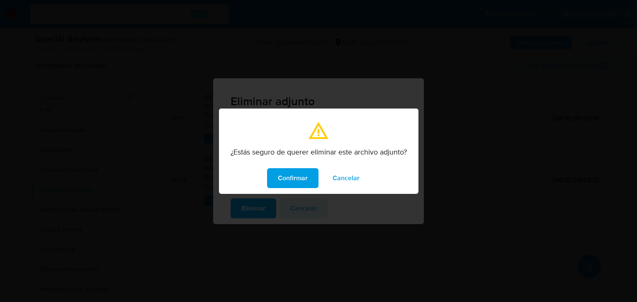
click at [289, 180] on span "Confirmar" at bounding box center [293, 178] width 30 height 18
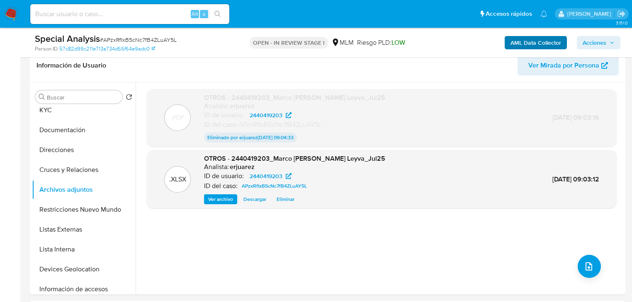
drag, startPoint x: 604, startPoint y: 41, endPoint x: 564, endPoint y: 49, distance: 41.4
click at [601, 41] on span "Acciones" at bounding box center [594, 42] width 24 height 13
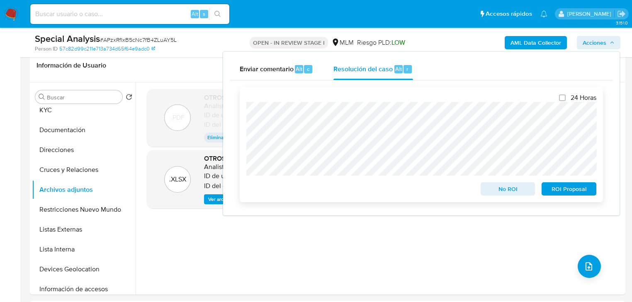
click at [590, 181] on div "24 Horas No ROI ROI Proposal" at bounding box center [421, 145] width 350 height 102
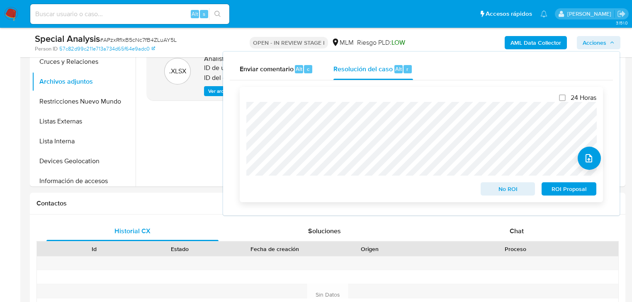
scroll to position [298, 0]
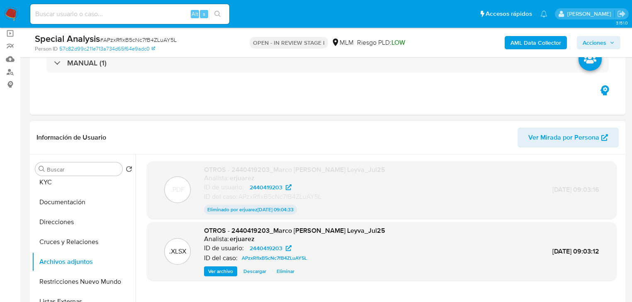
scroll to position [33, 0]
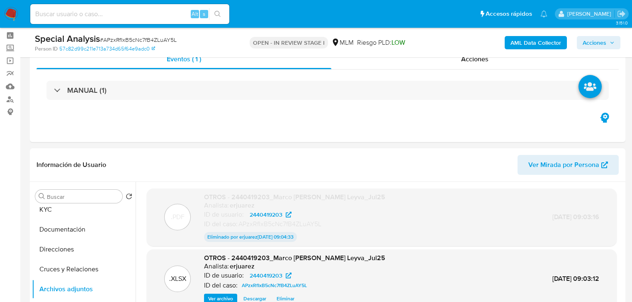
click at [602, 40] on span "Acciones" at bounding box center [594, 42] width 24 height 13
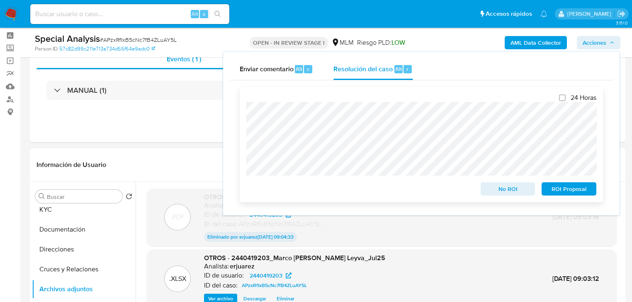
click at [509, 182] on div "24 Horas No ROI ROI Proposal" at bounding box center [421, 145] width 350 height 102
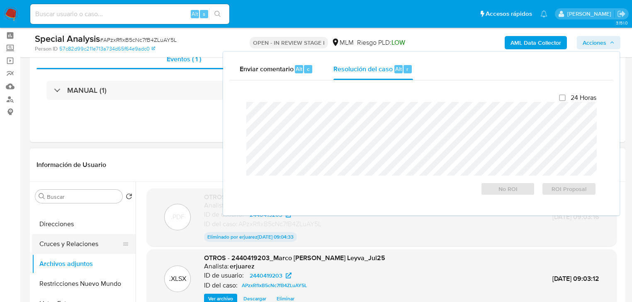
scroll to position [133, 0]
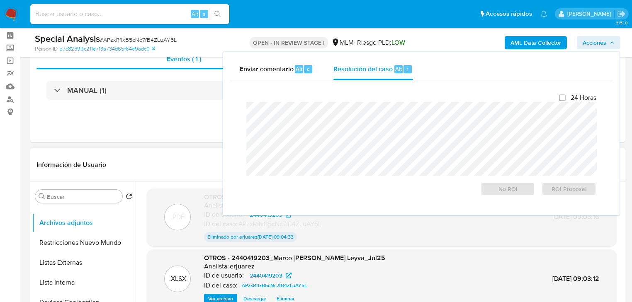
click at [148, 258] on div ".XLSX OTROS - 2440419203_Marco Antonio Salas Leyva_Jul25 Analista: erjuarez ID …" at bounding box center [382, 279] width 470 height 59
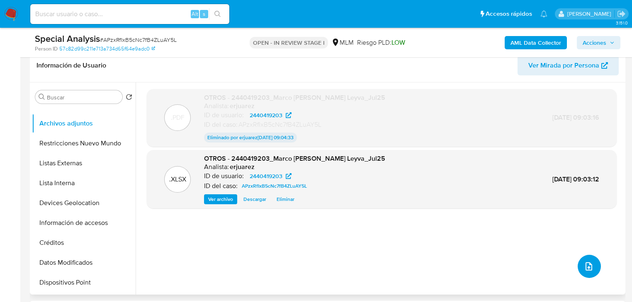
click at [581, 258] on button "upload-file" at bounding box center [588, 266] width 23 height 23
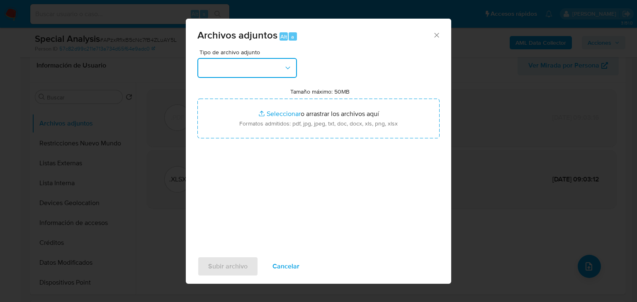
click at [229, 66] on button "button" at bounding box center [246, 68] width 99 height 20
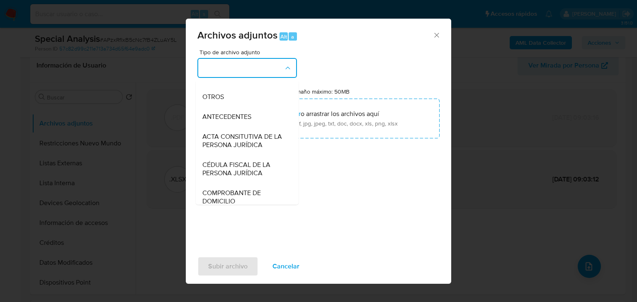
click at [218, 101] on span "OTROS" at bounding box center [213, 97] width 22 height 8
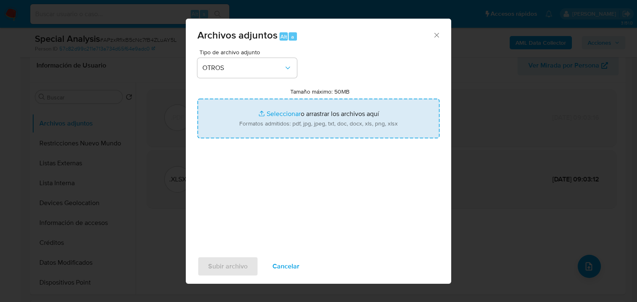
click at [279, 116] on input "Tamaño máximo: 50MB Seleccionar archivos" at bounding box center [318, 119] width 242 height 40
type input "C:\fakepath\2440419203_Marco Antonio Salas Leyva_Jul25 F.pdf"
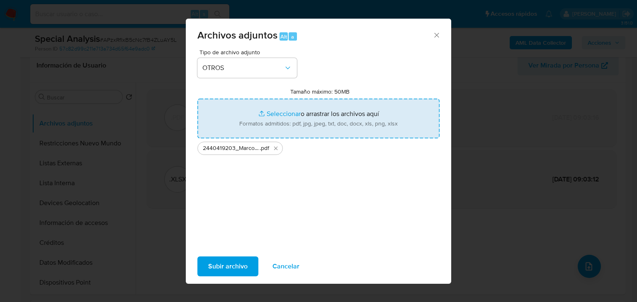
click at [197, 99] on input "Tamaño máximo: 50MB Seleccionar archivos" at bounding box center [318, 119] width 242 height 40
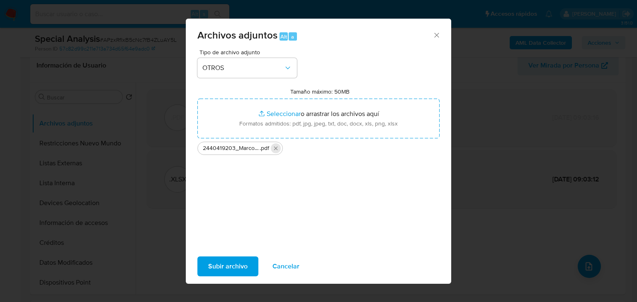
click at [275, 150] on icon "Eliminar 2440419203_Marco Antonio Salas Leyva_Jul25 F.pdf" at bounding box center [275, 148] width 7 height 7
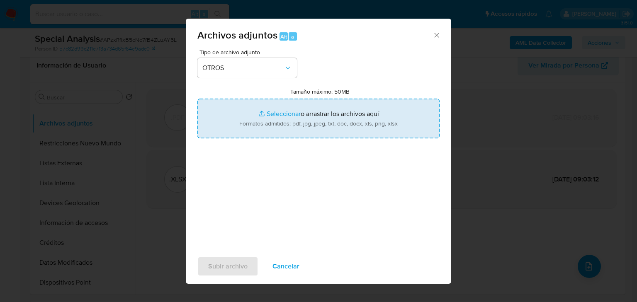
click at [285, 113] on input "Tamaño máximo: 50MB Seleccionar archivos" at bounding box center [318, 119] width 242 height 40
type input "C:\fakepath\2440419203_Marco Antonio Salas Leyva_Jul25 F.pdf"
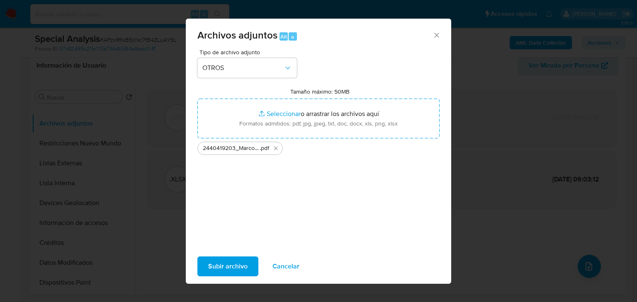
click at [223, 264] on span "Subir archivo" at bounding box center [227, 266] width 39 height 18
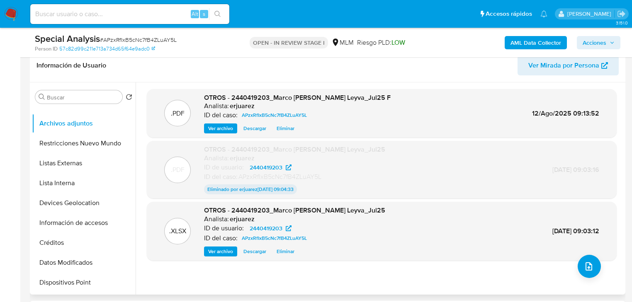
click at [221, 129] on span "Ver archivo" at bounding box center [220, 128] width 25 height 8
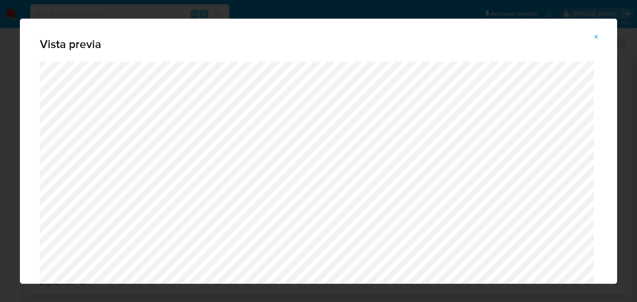
click at [597, 34] on icon "Attachment preview" at bounding box center [596, 37] width 7 height 7
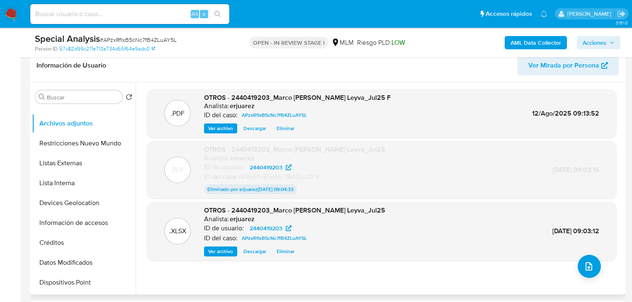
drag, startPoint x: 597, startPoint y: 40, endPoint x: 478, endPoint y: 49, distance: 120.1
click at [597, 40] on span "Acciones" at bounding box center [594, 42] width 24 height 13
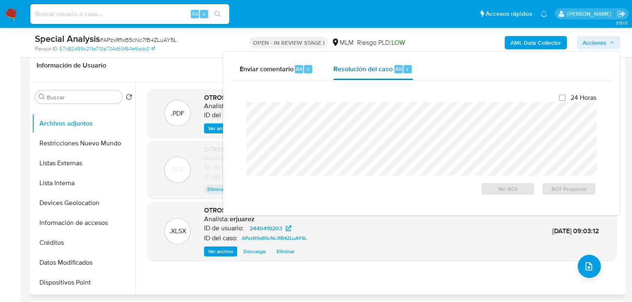
drag, startPoint x: 367, startPoint y: 69, endPoint x: 368, endPoint y: 75, distance: 6.7
click at [368, 70] on span "Resolución del caso" at bounding box center [362, 69] width 59 height 10
click at [551, 189] on span "ROI Proposal" at bounding box center [568, 189] width 43 height 12
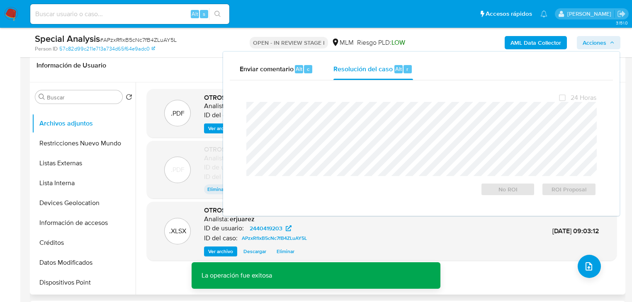
click at [144, 139] on div ".PDF OTROS - 2440419203_Marco Antonio Salas Leyva_Jul25 F Analista: erjuarez ID…" at bounding box center [381, 188] width 483 height 199
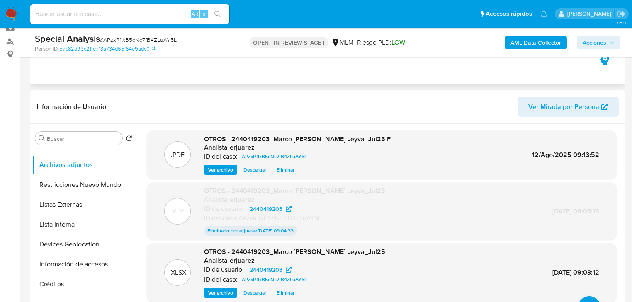
scroll to position [0, 0]
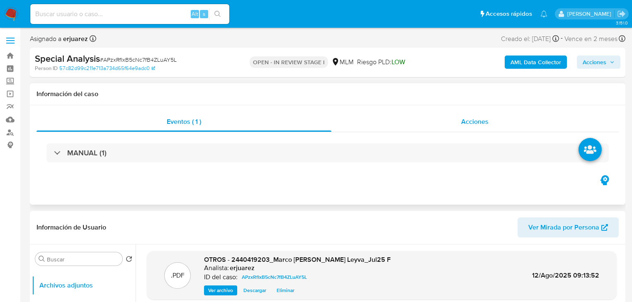
drag, startPoint x: 383, startPoint y: 117, endPoint x: 383, endPoint y: 126, distance: 8.7
click at [383, 124] on div "Acciones" at bounding box center [475, 122] width 288 height 20
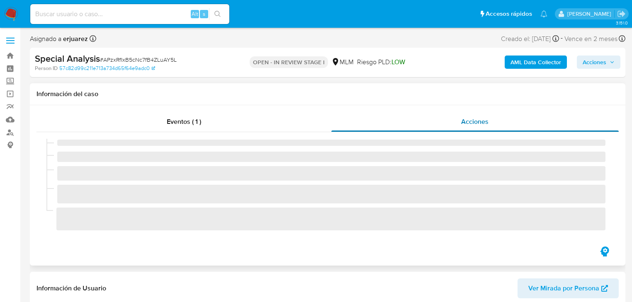
click at [383, 126] on div "Acciones" at bounding box center [475, 122] width 288 height 20
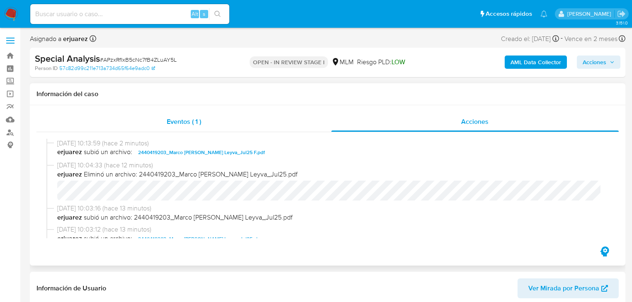
click at [169, 122] on span "Eventos ( 1 )" at bounding box center [184, 122] width 34 height 10
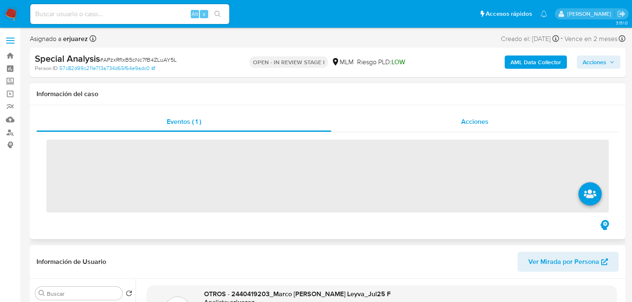
click at [427, 127] on div "Acciones" at bounding box center [475, 122] width 288 height 20
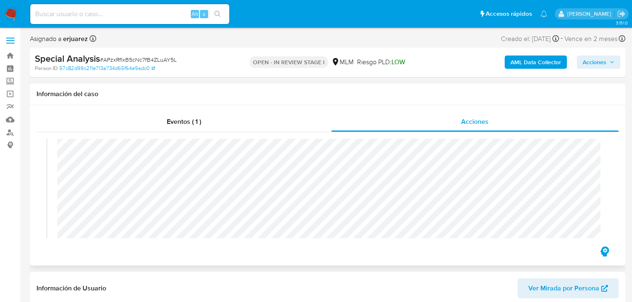
scroll to position [131, 0]
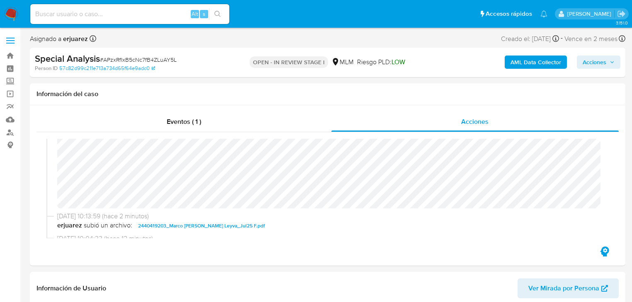
drag, startPoint x: 12, startPoint y: 14, endPoint x: 17, endPoint y: 15, distance: 5.5
click at [12, 14] on img at bounding box center [11, 14] width 14 height 14
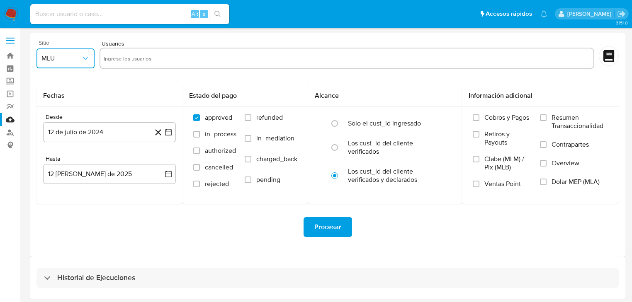
click at [79, 62] on span "MLU" at bounding box center [61, 58] width 40 height 8
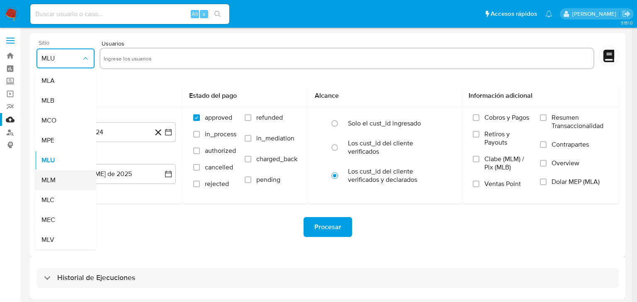
click at [52, 178] on span "MLM" at bounding box center [48, 180] width 14 height 8
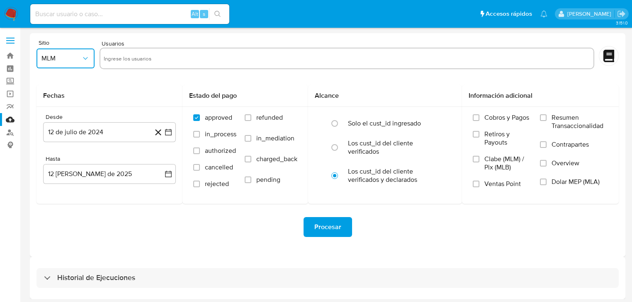
click at [107, 64] on input "text" at bounding box center [347, 58] width 486 height 13
type input "1943143752"
drag, startPoint x: 172, startPoint y: 131, endPoint x: 170, endPoint y: 141, distance: 10.0
click at [172, 131] on button "12 de julio de 2024" at bounding box center [109, 132] width 133 height 20
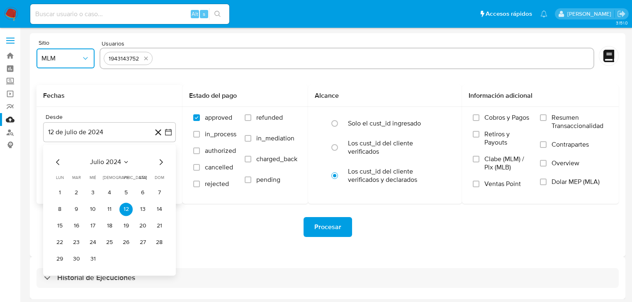
click at [160, 163] on icon "Mes siguiente" at bounding box center [161, 162] width 10 height 10
click at [162, 162] on icon "Mes siguiente" at bounding box center [161, 162] width 3 height 6
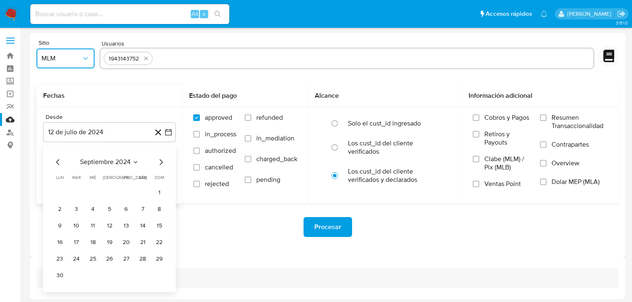
click at [163, 162] on icon "Mes siguiente" at bounding box center [161, 162] width 3 height 6
click at [163, 163] on icon "Mes siguiente" at bounding box center [161, 162] width 10 height 10
click at [163, 164] on icon "Mes siguiente" at bounding box center [161, 162] width 10 height 10
click at [91, 189] on button "1" at bounding box center [92, 192] width 13 height 13
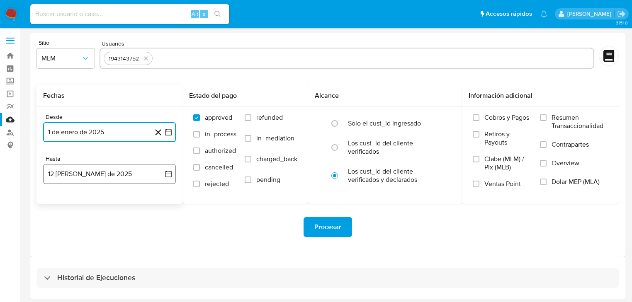
drag, startPoint x: 171, startPoint y: 171, endPoint x: 156, endPoint y: 172, distance: 14.6
click at [169, 171] on icon "button" at bounding box center [168, 174] width 8 height 8
drag, startPoint x: 54, startPoint y: 269, endPoint x: 59, endPoint y: 267, distance: 5.1
click at [55, 269] on button "11" at bounding box center [59, 267] width 13 height 13
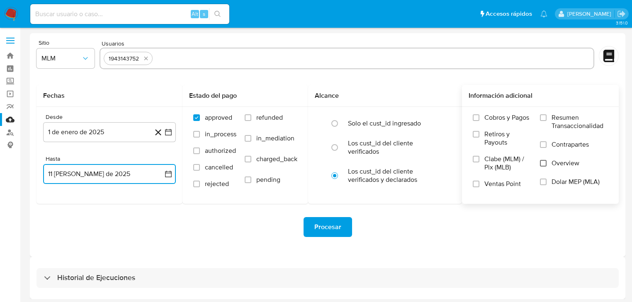
click at [545, 161] on input "Overview" at bounding box center [543, 163] width 7 height 7
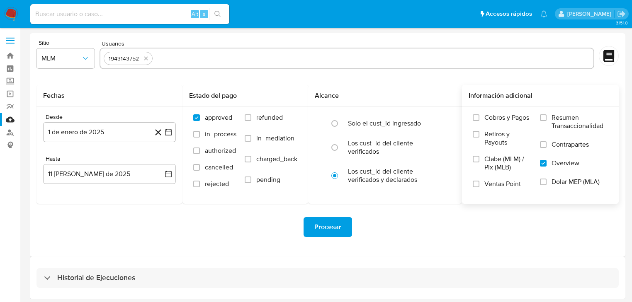
click at [332, 227] on span "Procesar" at bounding box center [327, 227] width 27 height 18
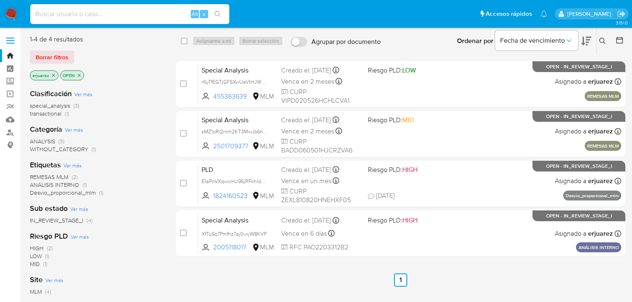
click at [98, 19] on input at bounding box center [129, 14] width 199 height 11
paste input "943143752"
drag, startPoint x: 113, startPoint y: 15, endPoint x: 85, endPoint y: 32, distance: 32.7
click at [0, 17] on html "Pausado Ver notificaciones 943143752 Alt s Accesos rápidos Presiona las siguien…" at bounding box center [316, 204] width 632 height 409
paste input "1"
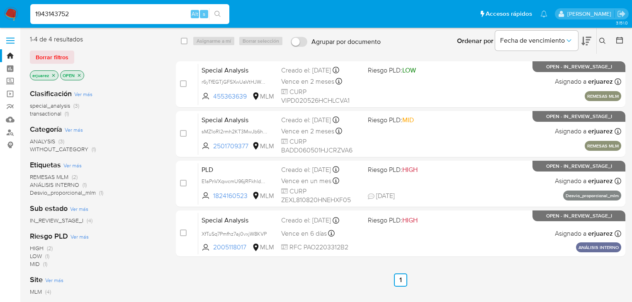
type input "1943143752"
drag, startPoint x: 219, startPoint y: 13, endPoint x: 214, endPoint y: 13, distance: 5.0
click at [219, 13] on icon "search-icon" at bounding box center [217, 14] width 6 height 6
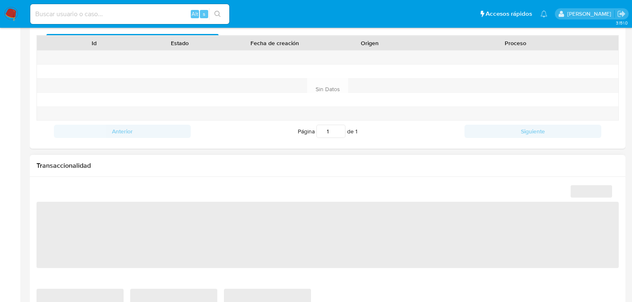
select select "10"
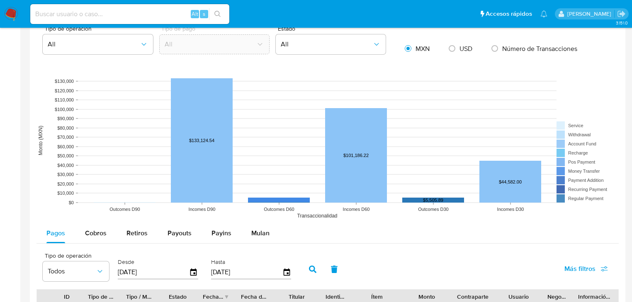
scroll to position [663, 0]
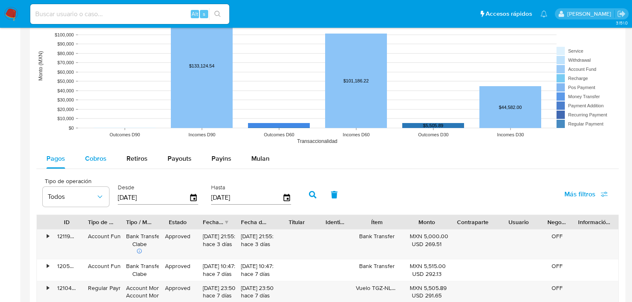
click at [104, 159] on span "Cobros" at bounding box center [96, 159] width 22 height 10
select select "10"
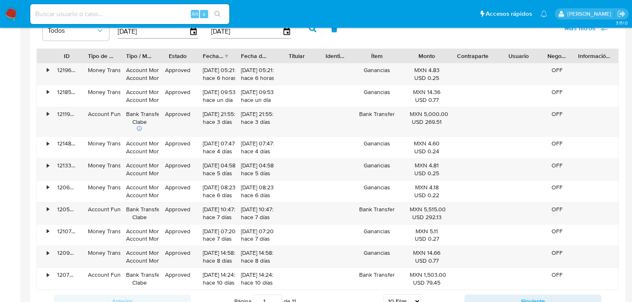
scroll to position [763, 0]
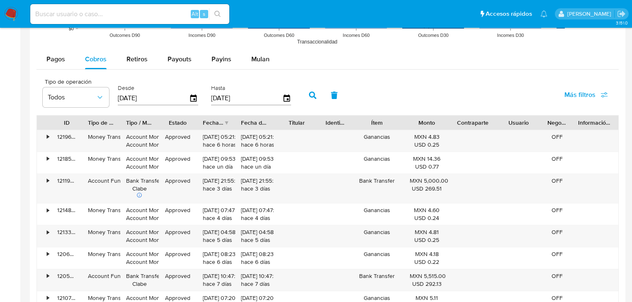
drag, startPoint x: 166, startPoint y: 101, endPoint x: 116, endPoint y: 99, distance: 49.4
click at [116, 99] on div "Desde [DATE]" at bounding box center [159, 94] width 87 height 33
type input "0_/__/____"
type input "01/01/202_"
type input "[DATE]"
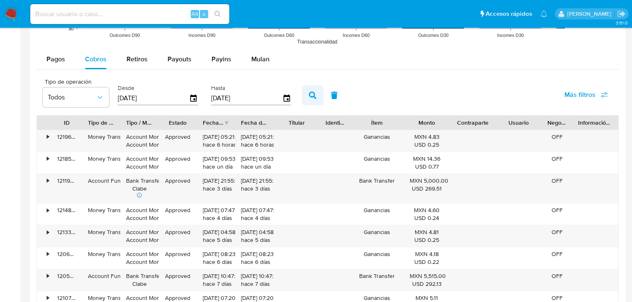
click at [310, 90] on button "button" at bounding box center [313, 95] width 22 height 20
click at [226, 121] on div "Fecha de creación" at bounding box center [216, 123] width 38 height 14
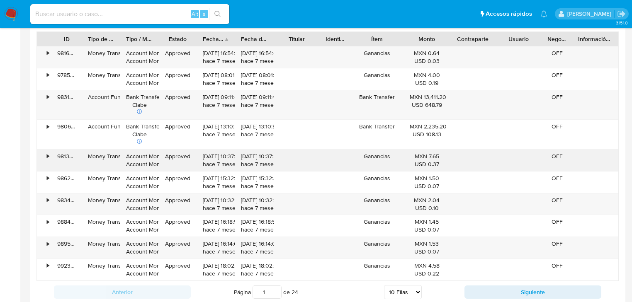
scroll to position [862, 0]
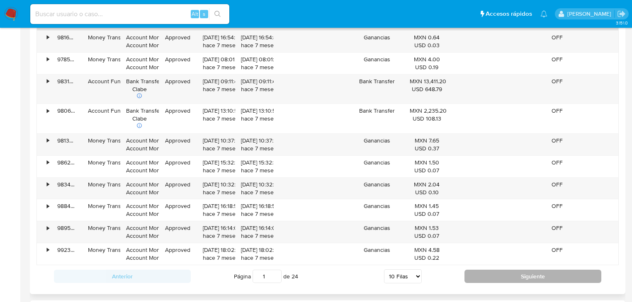
click at [536, 270] on button "Siguiente" at bounding box center [532, 276] width 137 height 13
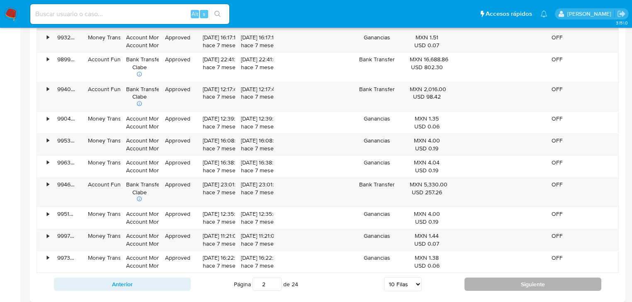
click at [534, 283] on button "Siguiente" at bounding box center [532, 284] width 137 height 13
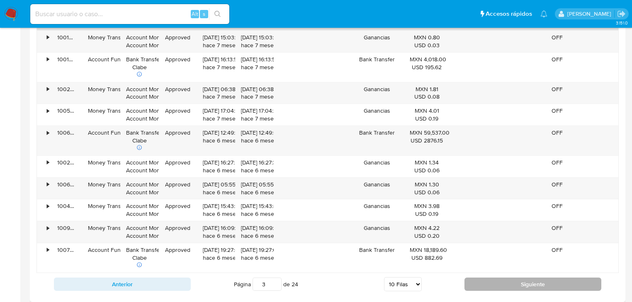
click at [534, 283] on button "Siguiente" at bounding box center [532, 284] width 137 height 13
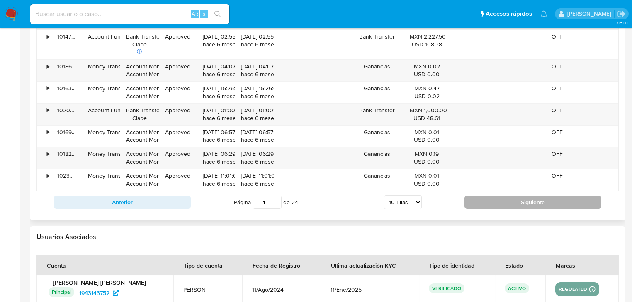
click at [491, 203] on button "Siguiente" at bounding box center [532, 202] width 137 height 13
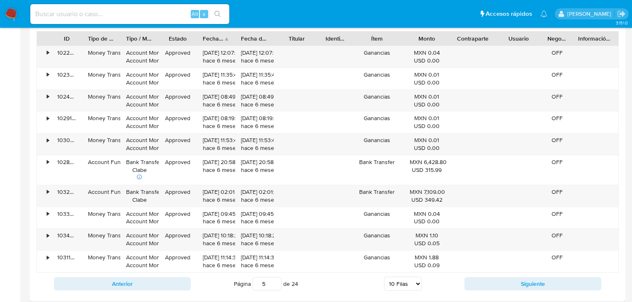
scroll to position [886, 0]
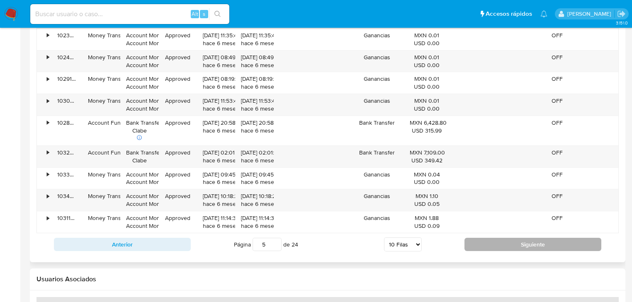
click at [493, 239] on button "Siguiente" at bounding box center [532, 244] width 137 height 13
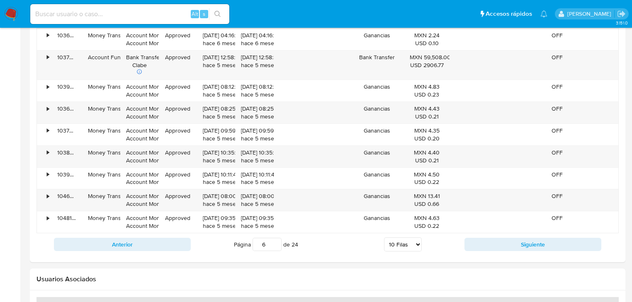
drag, startPoint x: 157, startPoint y: 243, endPoint x: 172, endPoint y: 233, distance: 17.8
click at [156, 242] on button "Anterior" at bounding box center [122, 244] width 137 height 13
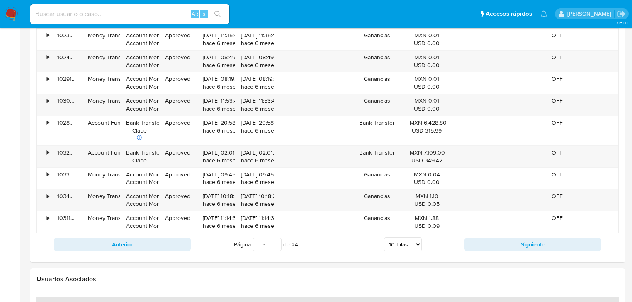
click at [378, 271] on div "Usuarios Asociados" at bounding box center [327, 280] width 595 height 22
click at [494, 238] on button "Siguiente" at bounding box center [532, 244] width 137 height 13
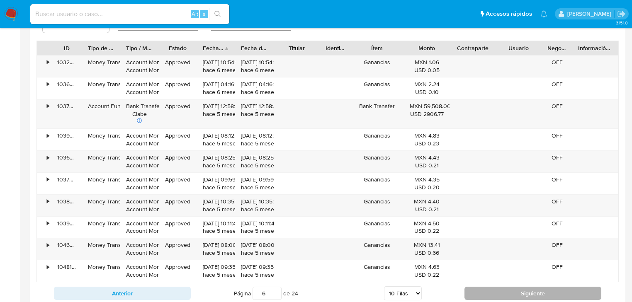
scroll to position [853, 0]
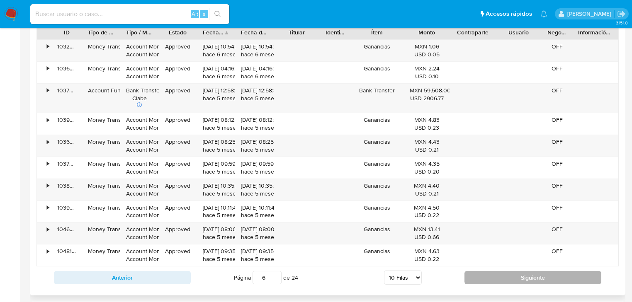
click at [504, 277] on button "Siguiente" at bounding box center [532, 277] width 137 height 13
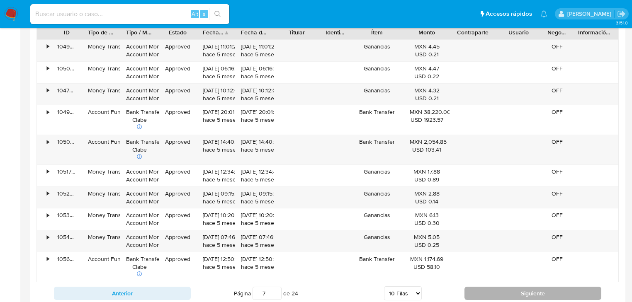
click at [532, 289] on button "Siguiente" at bounding box center [532, 293] width 137 height 13
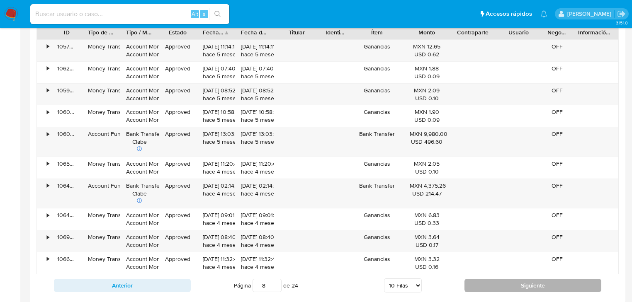
click at [532, 289] on button "Siguiente" at bounding box center [532, 285] width 137 height 13
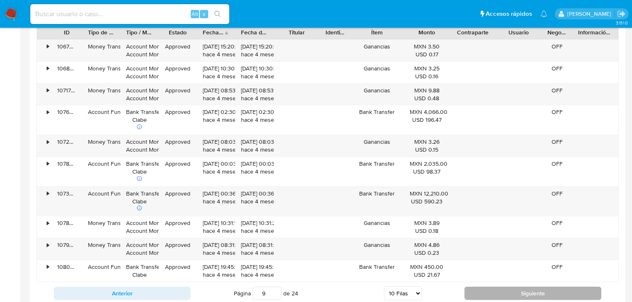
click at [532, 289] on button "Siguiente" at bounding box center [532, 293] width 137 height 13
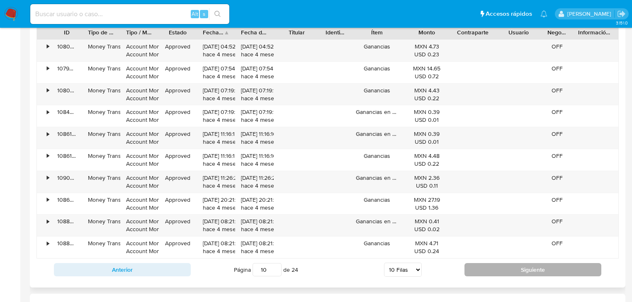
click at [516, 269] on button "Siguiente" at bounding box center [532, 269] width 137 height 13
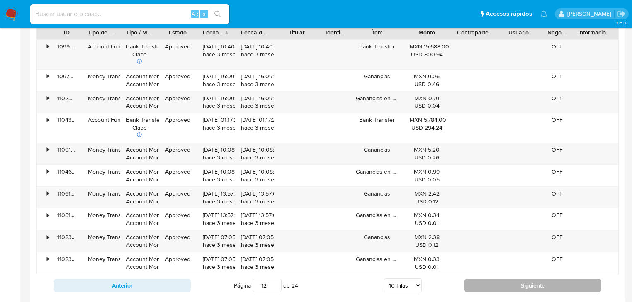
click at [526, 282] on button "Siguiente" at bounding box center [532, 285] width 137 height 13
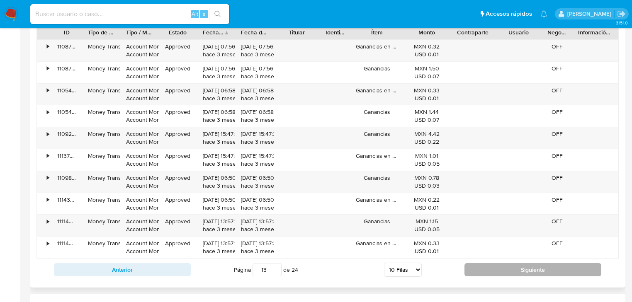
click at [516, 270] on button "Siguiente" at bounding box center [532, 269] width 137 height 13
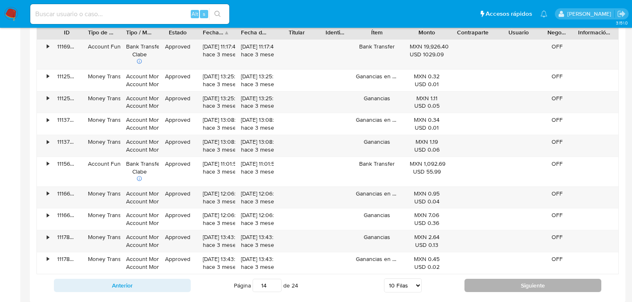
click at [519, 279] on button "Siguiente" at bounding box center [532, 285] width 137 height 13
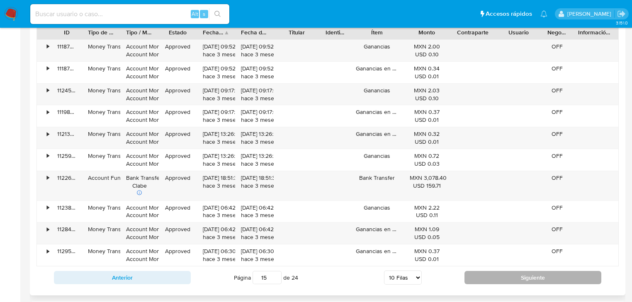
click at [519, 278] on button "Siguiente" at bounding box center [532, 277] width 137 height 13
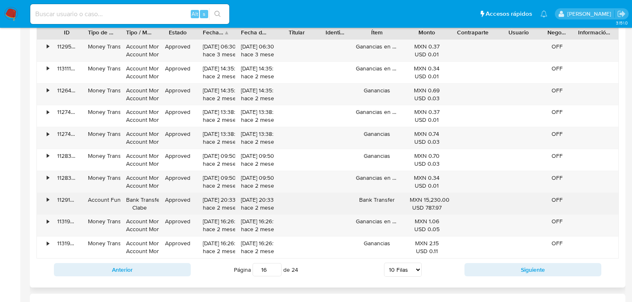
click at [44, 199] on div "•" at bounding box center [44, 204] width 15 height 22
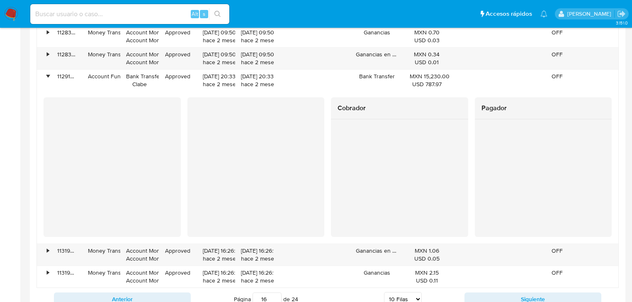
scroll to position [986, 0]
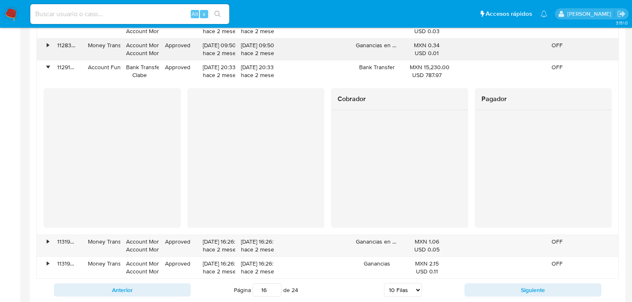
click at [48, 67] on div "•" at bounding box center [48, 67] width 2 height 8
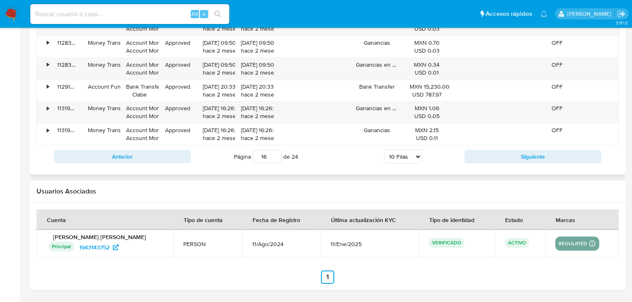
scroll to position [965, 0]
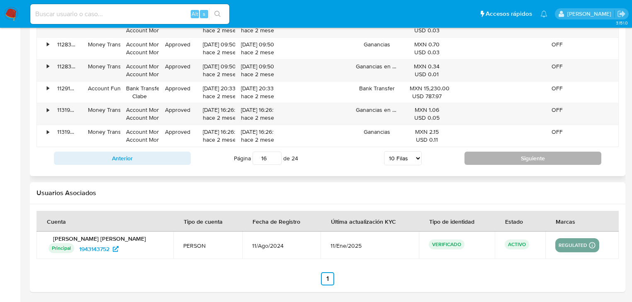
click at [470, 154] on button "Siguiente" at bounding box center [532, 158] width 137 height 13
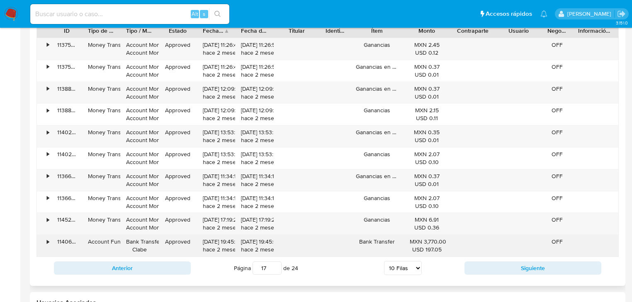
scroll to position [787, 0]
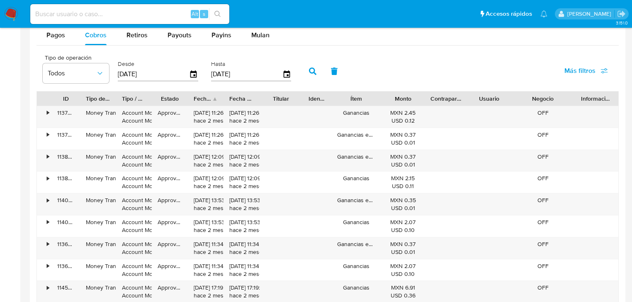
drag, startPoint x: 569, startPoint y: 95, endPoint x: 600, endPoint y: 89, distance: 31.6
click at [602, 88] on div "Tipo de operación Todos Desde [DATE] Hasta [DATE] Más filtros ID Tipo de operac…" at bounding box center [327, 199] width 582 height 298
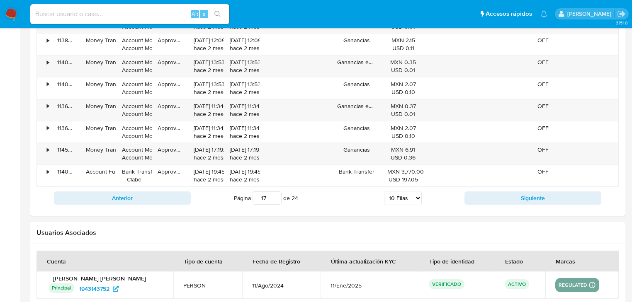
scroll to position [953, 0]
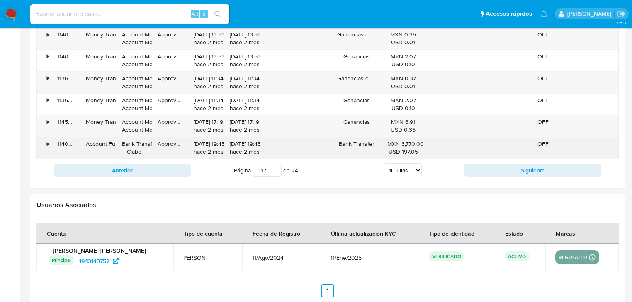
click at [48, 142] on div "•" at bounding box center [48, 144] width 2 height 8
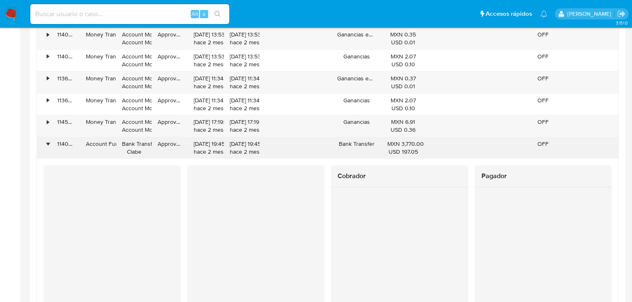
click at [48, 142] on div "•" at bounding box center [48, 144] width 2 height 8
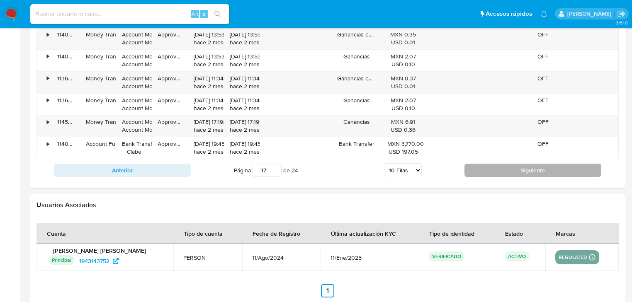
click at [519, 173] on button "Siguiente" at bounding box center [532, 170] width 137 height 13
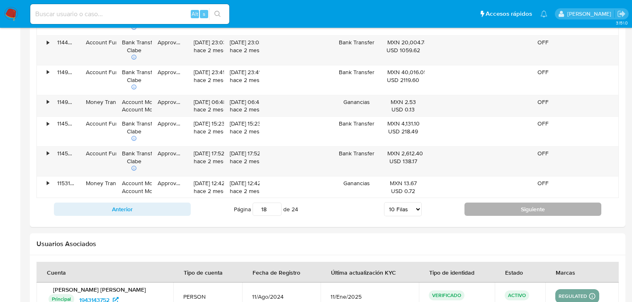
click at [488, 209] on button "Siguiente" at bounding box center [532, 209] width 137 height 13
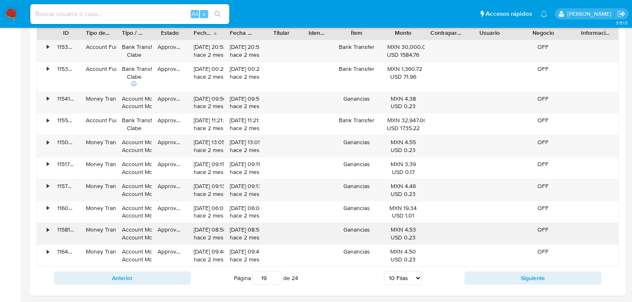
scroll to position [853, 0]
click at [507, 274] on button "Siguiente" at bounding box center [532, 277] width 137 height 13
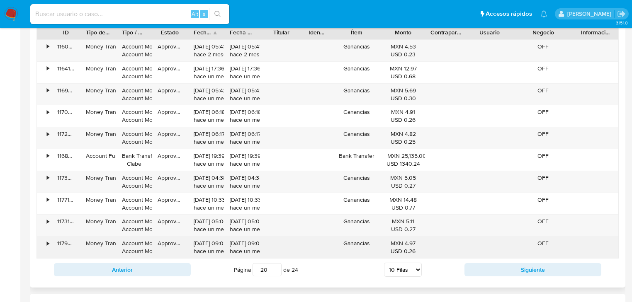
click at [330, 226] on div "ID Tipo de operación Tipo / Método Estado Fecha de creación Fecha de aprobación…" at bounding box center [327, 153] width 582 height 256
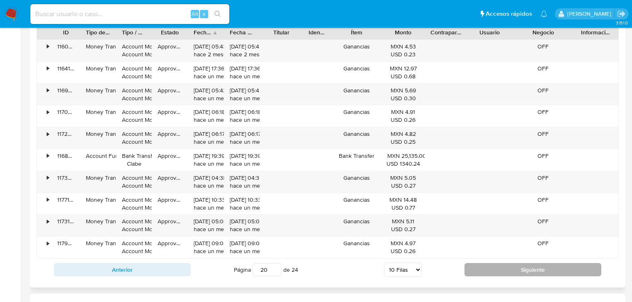
click at [494, 269] on button "Siguiente" at bounding box center [532, 269] width 137 height 13
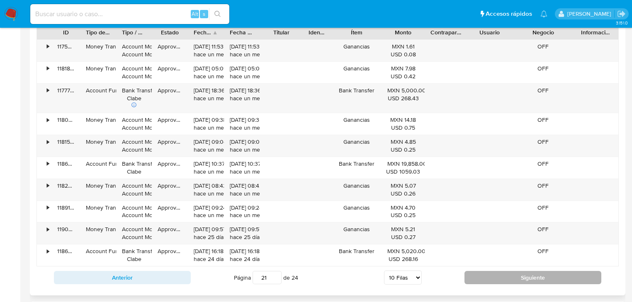
click at [517, 278] on button "Siguiente" at bounding box center [532, 277] width 137 height 13
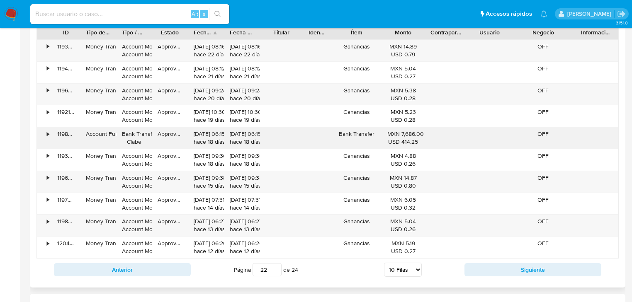
click at [400, 119] on div "• 119360466502 Money Transfer Account Money Account Money Approved [DATE] 08:16…" at bounding box center [327, 148] width 582 height 219
click at [531, 272] on button "Siguiente" at bounding box center [532, 269] width 137 height 13
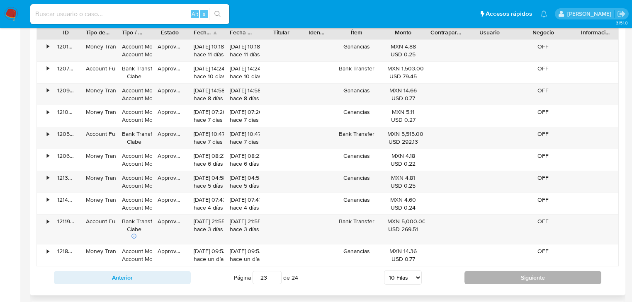
click at [509, 277] on button "Siguiente" at bounding box center [532, 277] width 137 height 13
type input "24"
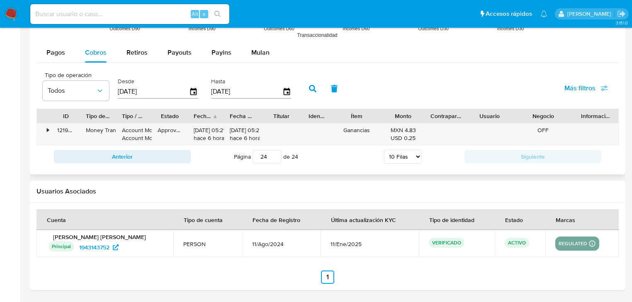
scroll to position [768, 0]
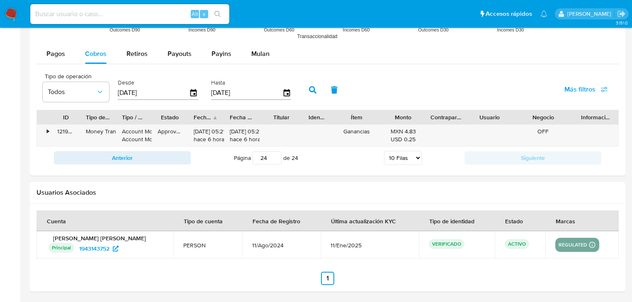
drag, startPoint x: 11, startPoint y: 11, endPoint x: 15, endPoint y: 13, distance: 5.0
click at [11, 12] on img at bounding box center [11, 14] width 14 height 14
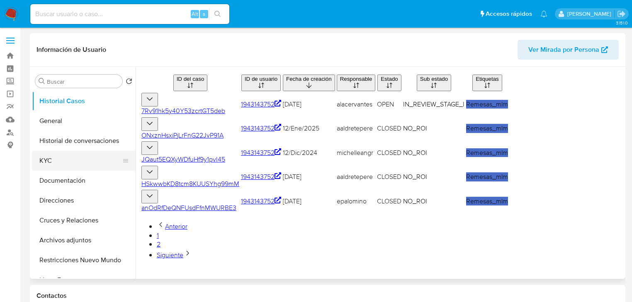
select select "10"
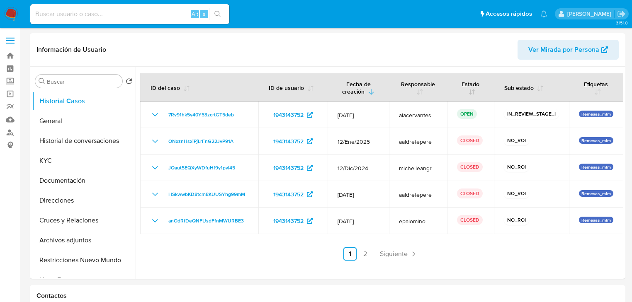
select select "10"
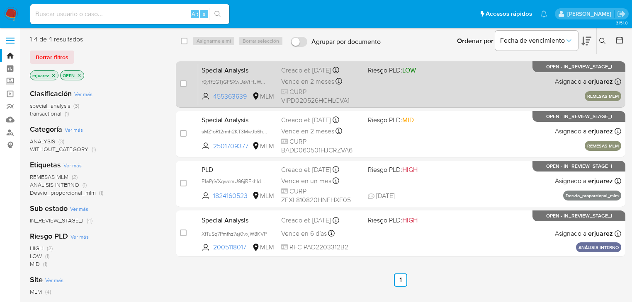
click at [409, 92] on div "Special Analysis r6yTfEGTjGFSXwUaVtHJWdeN 455363639 MLM Riesgo PLD: LOW Creado …" at bounding box center [409, 84] width 423 height 42
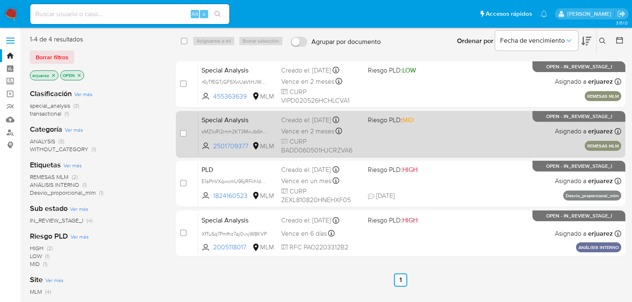
click at [359, 127] on div "Vence en 2 meses Vence el 10/10/2025 20:41:26" at bounding box center [321, 131] width 80 height 11
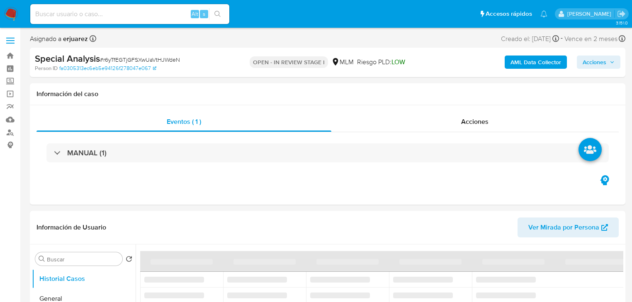
select select "10"
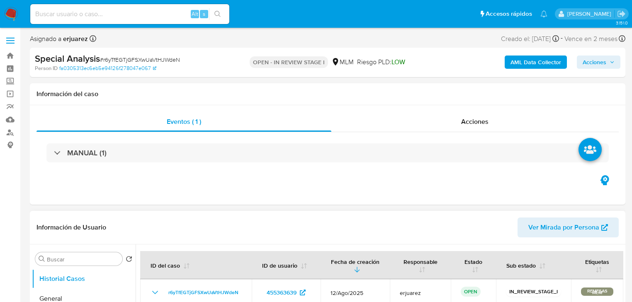
scroll to position [199, 0]
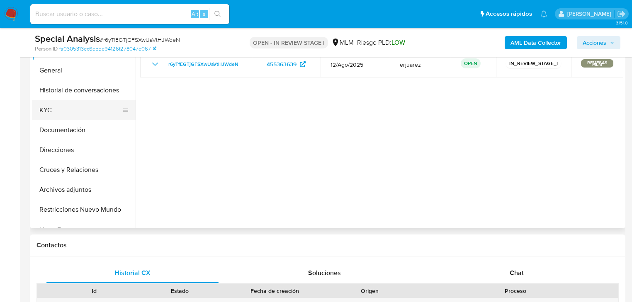
drag, startPoint x: 53, startPoint y: 108, endPoint x: 99, endPoint y: 117, distance: 47.0
click at [53, 108] on button "KYC" at bounding box center [80, 110] width 97 height 20
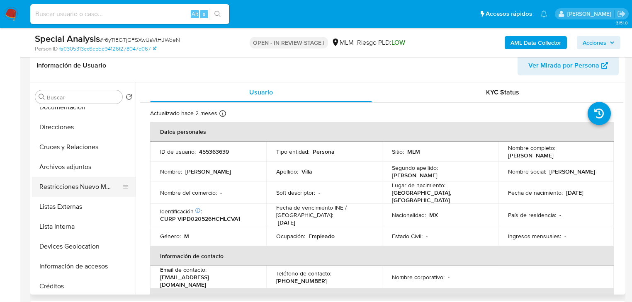
scroll to position [99, 0]
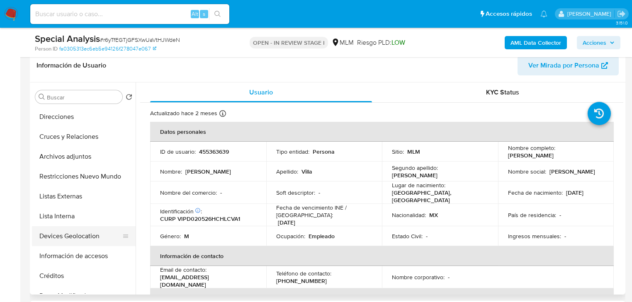
click at [76, 239] on button "Devices Geolocation" at bounding box center [80, 236] width 97 height 20
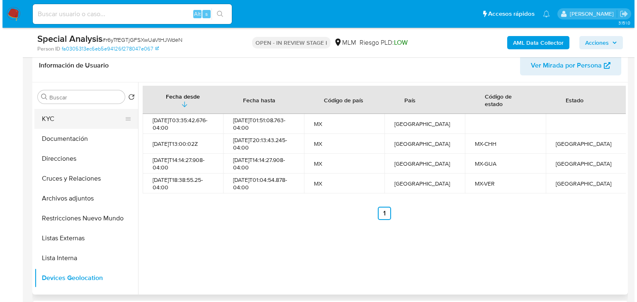
scroll to position [0, 0]
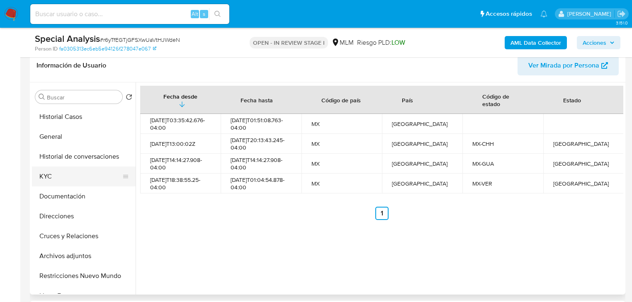
click at [49, 182] on button "KYC" at bounding box center [80, 177] width 97 height 20
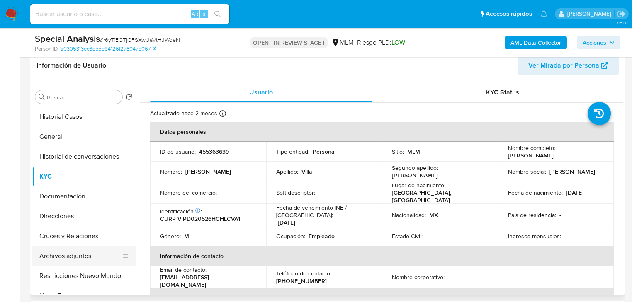
click at [78, 257] on button "Archivos adjuntos" at bounding box center [80, 256] width 97 height 20
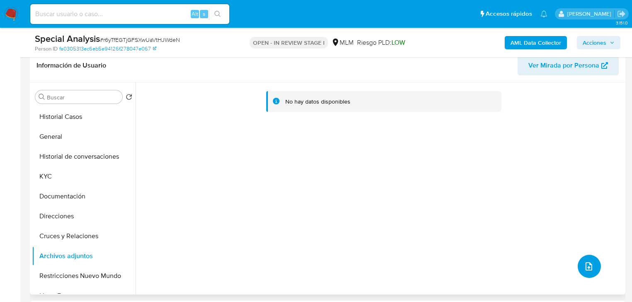
click at [594, 264] on button "upload-file" at bounding box center [588, 266] width 23 height 23
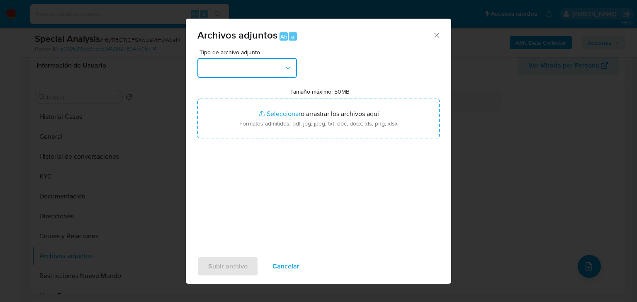
click at [243, 72] on button "button" at bounding box center [246, 68] width 99 height 20
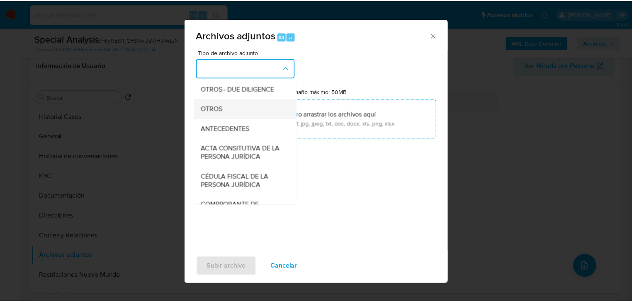
scroll to position [133, 0]
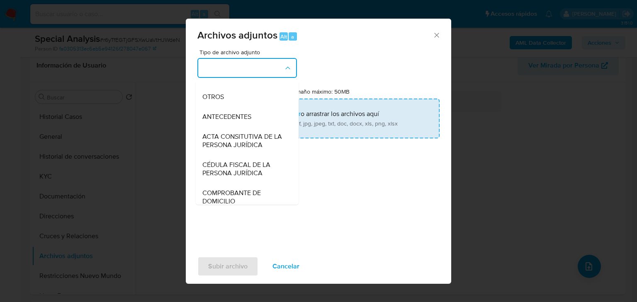
drag, startPoint x: 222, startPoint y: 102, endPoint x: 227, endPoint y: 103, distance: 5.5
click at [223, 101] on span "OTROS" at bounding box center [213, 97] width 22 height 8
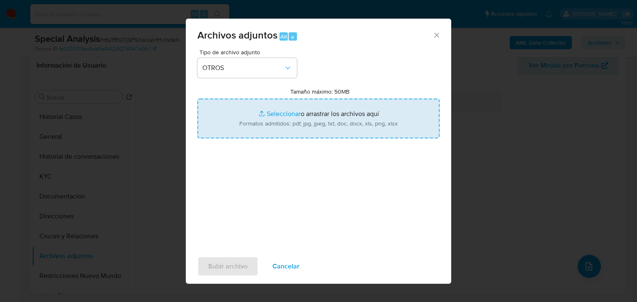
click at [279, 118] on input "Tamaño máximo: 50MB Seleccionar archivos" at bounding box center [318, 119] width 242 height 40
type input "C:\fakepath\455363639_David Alejandro Villa Pacheco_Jul25.pdf"
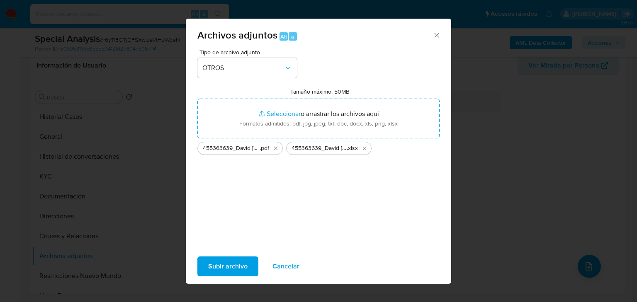
click at [244, 260] on span "Subir archivo" at bounding box center [227, 266] width 39 height 18
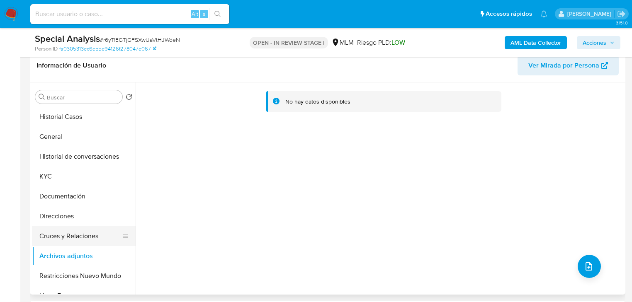
drag, startPoint x: 92, startPoint y: 181, endPoint x: 77, endPoint y: 229, distance: 50.1
click at [92, 182] on button "KYC" at bounding box center [84, 177] width 104 height 20
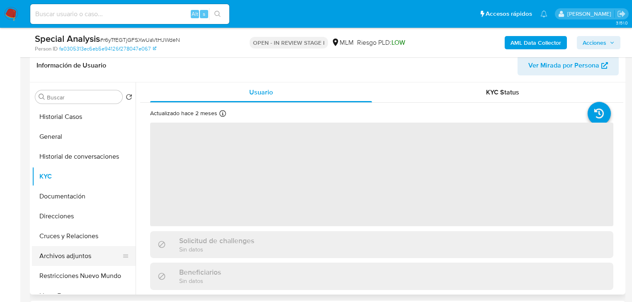
click at [75, 257] on button "Archivos adjuntos" at bounding box center [80, 256] width 97 height 20
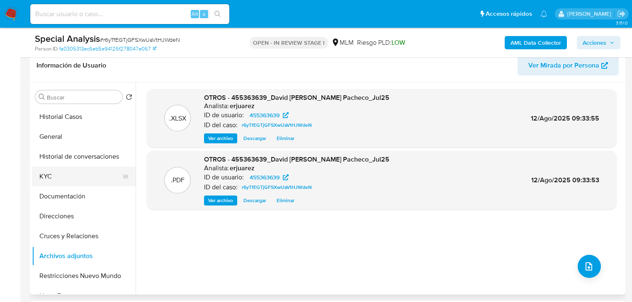
click at [44, 174] on button "KYC" at bounding box center [80, 177] width 97 height 20
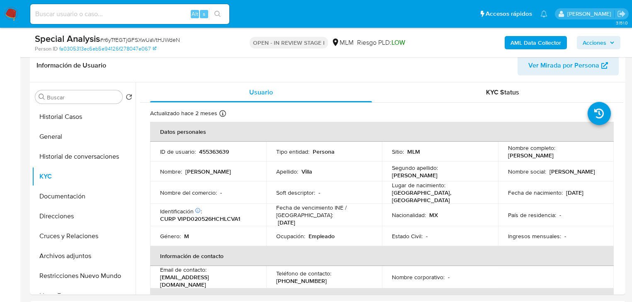
click at [601, 40] on span "Acciones" at bounding box center [594, 42] width 24 height 13
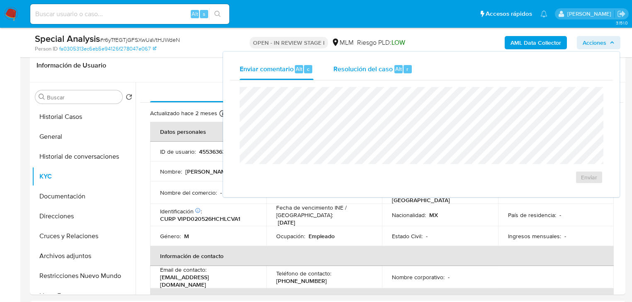
drag, startPoint x: 353, startPoint y: 72, endPoint x: 352, endPoint y: 80, distance: 8.9
click at [353, 72] on span "Resolución del caso" at bounding box center [362, 69] width 59 height 10
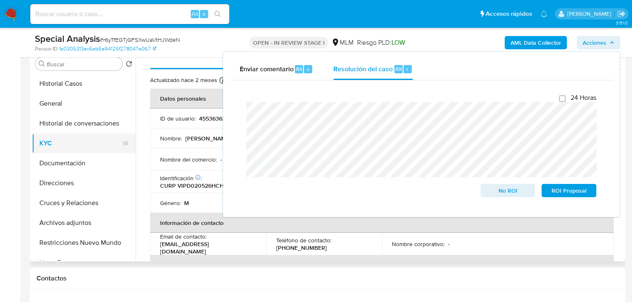
scroll to position [99, 0]
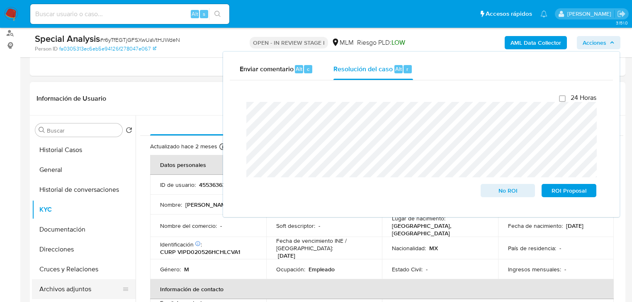
click at [81, 288] on button "Archivos adjuntos" at bounding box center [80, 289] width 97 height 20
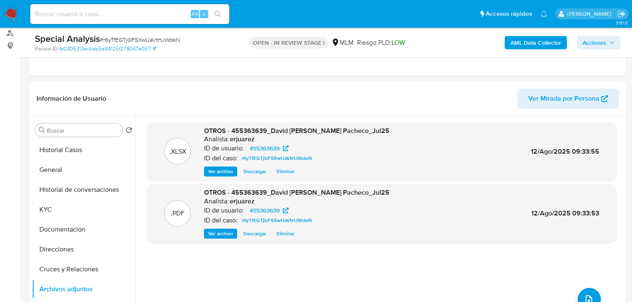
click at [598, 44] on span "Acciones" at bounding box center [594, 42] width 24 height 13
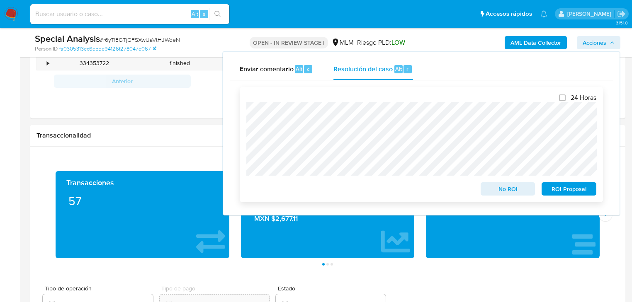
scroll to position [531, 0]
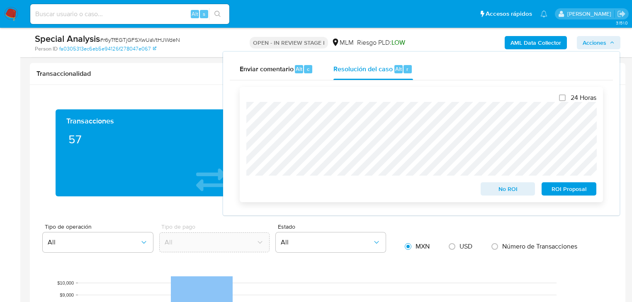
click at [495, 190] on span "No ROI" at bounding box center [507, 189] width 43 height 12
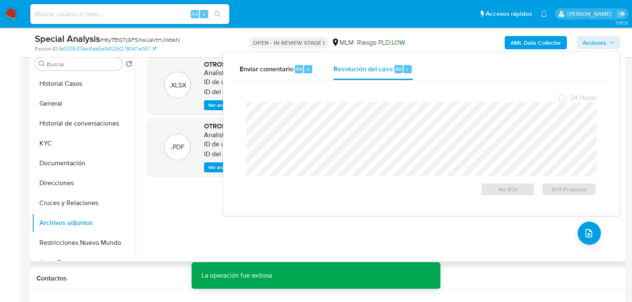
drag, startPoint x: 145, startPoint y: 193, endPoint x: 146, endPoint y: 187, distance: 5.5
click at [145, 193] on div ".XLSX OTROS - 455363639_David Alejandro Villa Pacheco_Jul25 Analista: erjuarez …" at bounding box center [381, 155] width 483 height 199
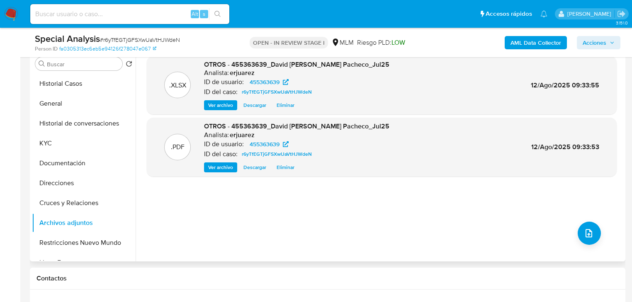
scroll to position [141, 0]
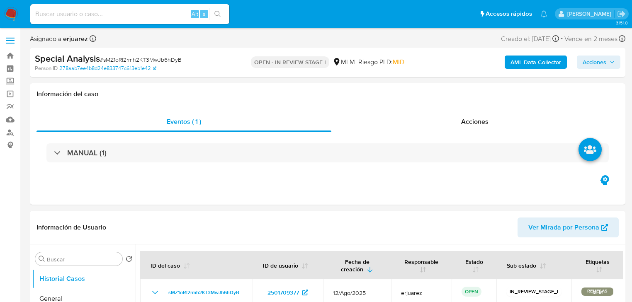
select select "10"
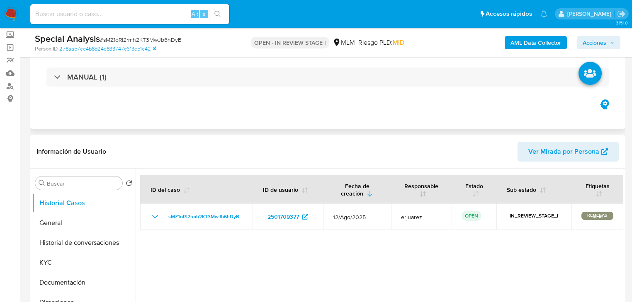
scroll to position [133, 0]
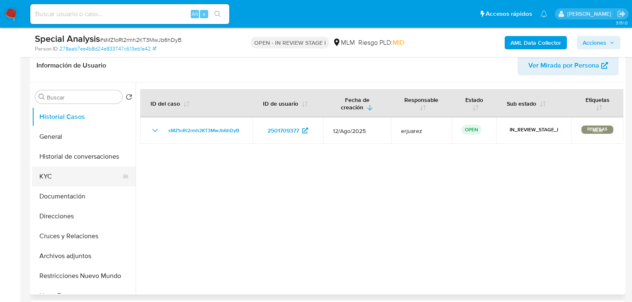
drag, startPoint x: 45, startPoint y: 175, endPoint x: 77, endPoint y: 182, distance: 33.1
click at [46, 176] on button "KYC" at bounding box center [80, 177] width 97 height 20
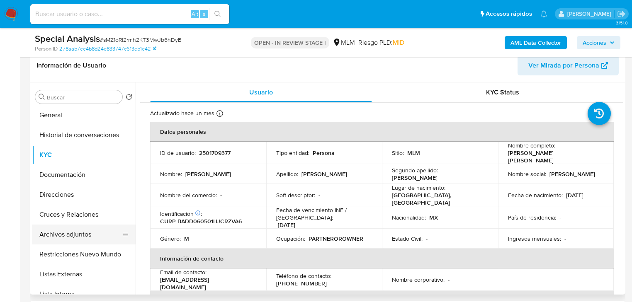
scroll to position [33, 0]
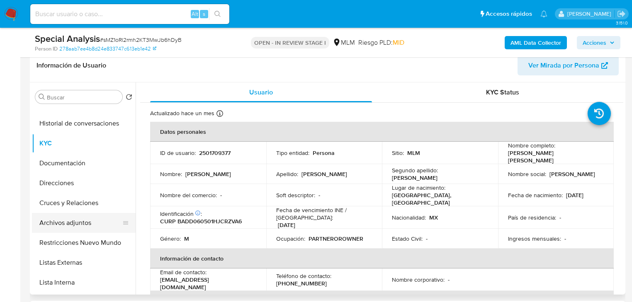
click at [86, 227] on button "Archivos adjuntos" at bounding box center [80, 223] width 97 height 20
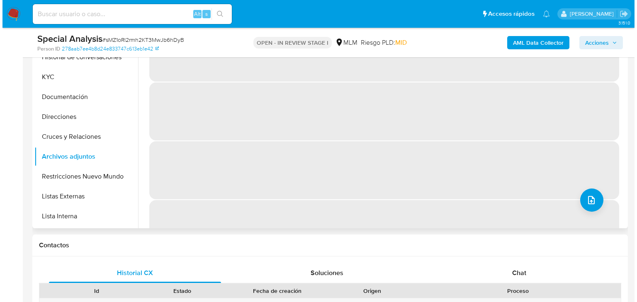
scroll to position [133, 0]
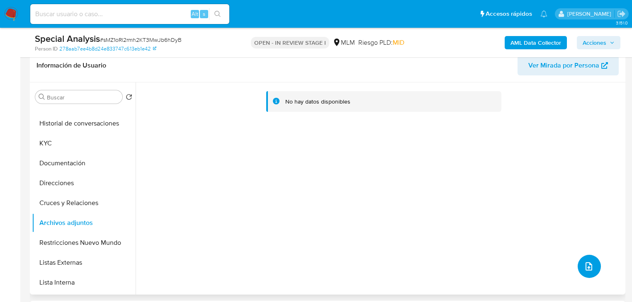
click at [580, 258] on button "upload-file" at bounding box center [588, 266] width 23 height 23
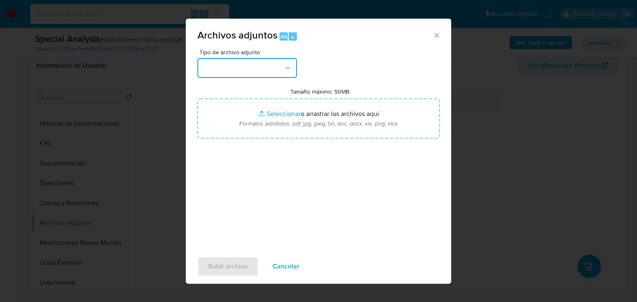
click at [231, 74] on button "button" at bounding box center [246, 68] width 99 height 20
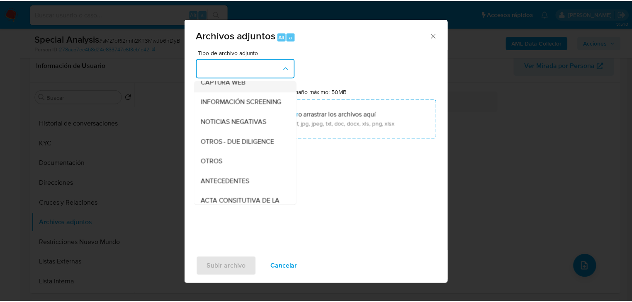
scroll to position [113, 0]
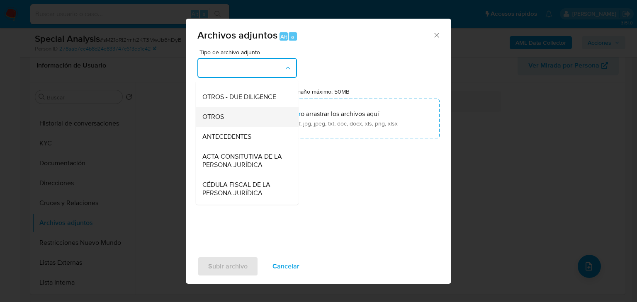
click at [220, 121] on span "OTROS" at bounding box center [213, 117] width 22 height 8
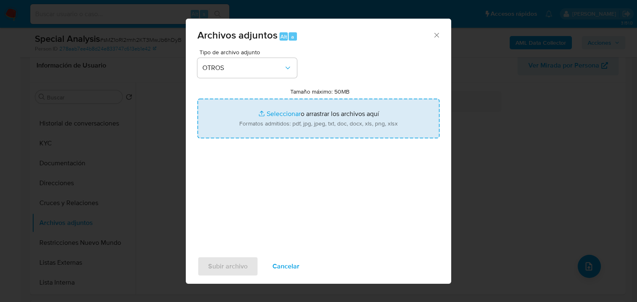
click at [275, 113] on input "Tamaño máximo: 50MB Seleccionar archivos" at bounding box center [318, 119] width 242 height 40
type input "C:\fakepath\2501709377_David Alexander Barajas Diaz_Jul25.pdf"
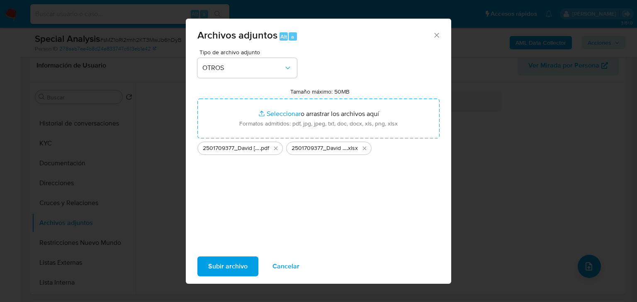
click at [218, 261] on span "Subir archivo" at bounding box center [227, 266] width 39 height 18
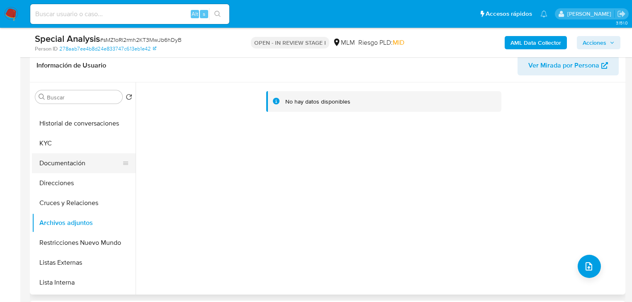
click at [99, 167] on button "Documentación" at bounding box center [80, 163] width 97 height 20
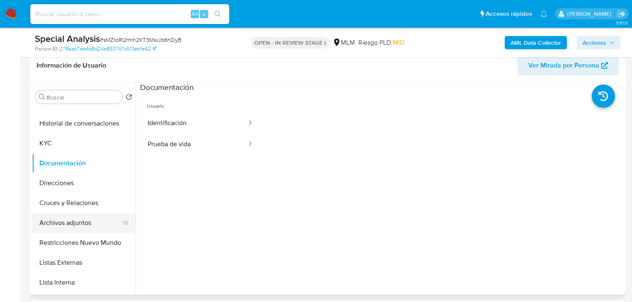
click at [95, 215] on button "Archivos adjuntos" at bounding box center [80, 223] width 97 height 20
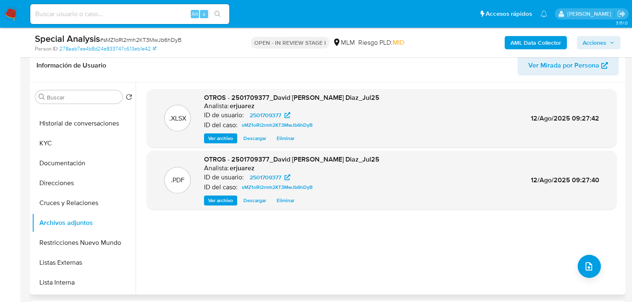
click at [212, 203] on span "Ver archivo" at bounding box center [220, 200] width 25 height 8
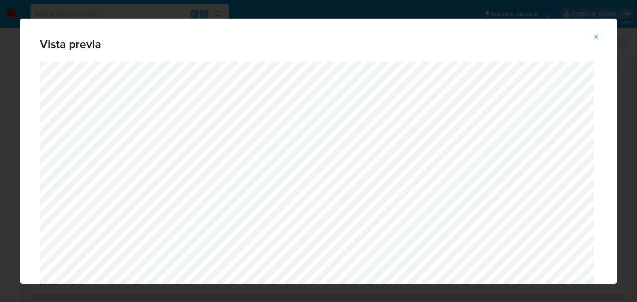
click at [605, 35] on div "Vista previa" at bounding box center [318, 40] width 597 height 43
click at [595, 35] on icon "Attachment preview" at bounding box center [596, 37] width 7 height 7
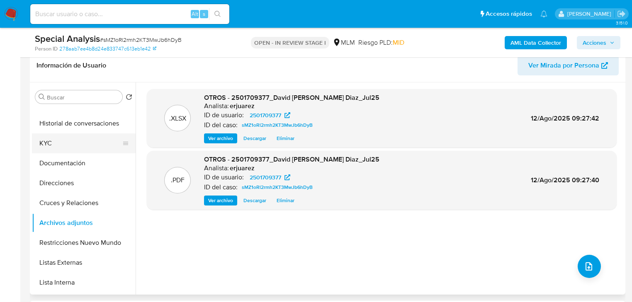
click at [53, 150] on button "KYC" at bounding box center [80, 143] width 97 height 20
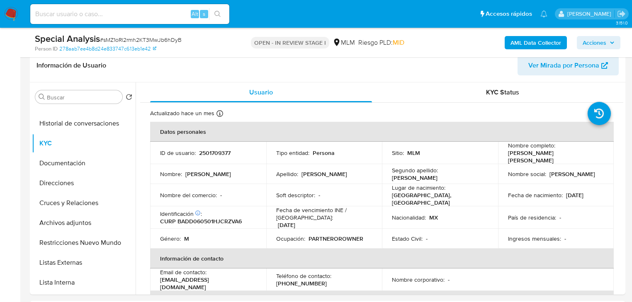
click at [589, 42] on span "Acciones" at bounding box center [594, 42] width 24 height 13
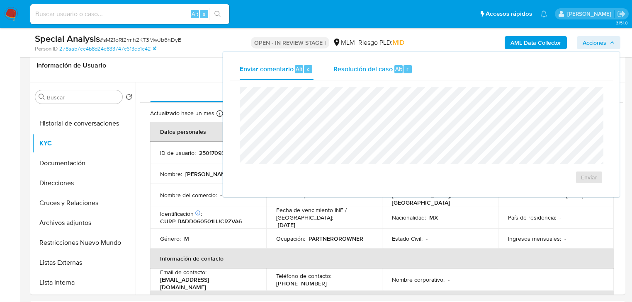
drag, startPoint x: 375, startPoint y: 66, endPoint x: 373, endPoint y: 75, distance: 8.9
click at [375, 68] on span "Resolución del caso" at bounding box center [362, 69] width 59 height 10
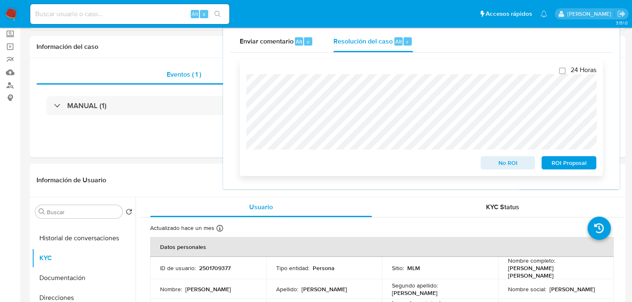
scroll to position [0, 0]
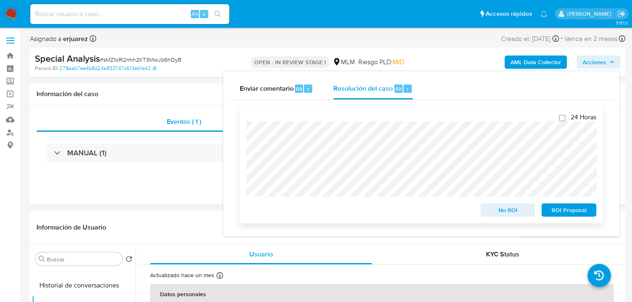
click at [245, 129] on div "24 Horas No ROI ROI Proposal" at bounding box center [421, 165] width 363 height 117
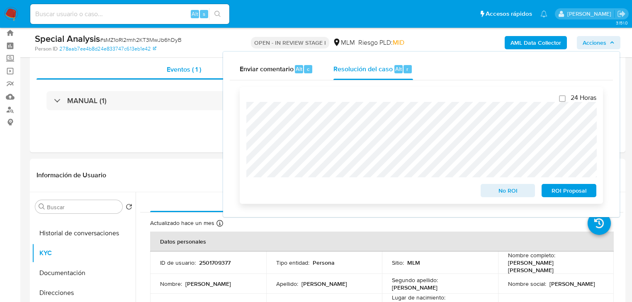
scroll to position [33, 0]
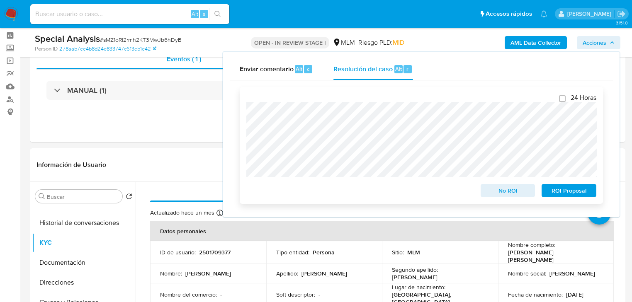
click at [564, 193] on span "ROI Proposal" at bounding box center [568, 191] width 43 height 12
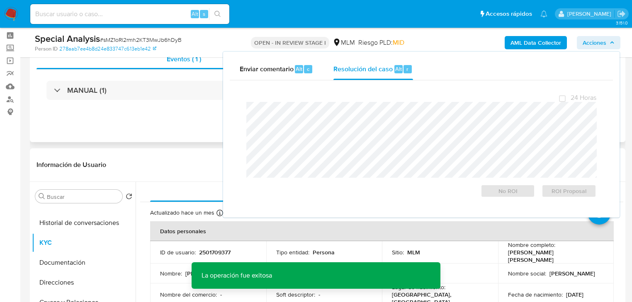
click at [167, 138] on div "Eventos ( 1 ) Acciones MANUAL (1)" at bounding box center [327, 92] width 595 height 99
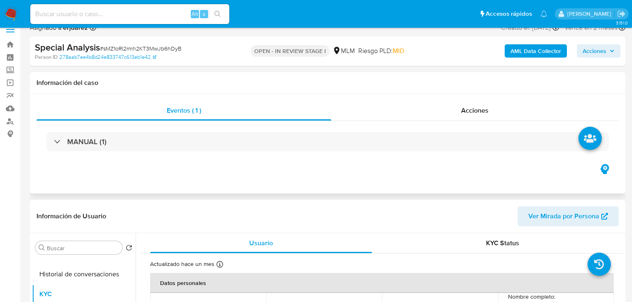
scroll to position [0, 0]
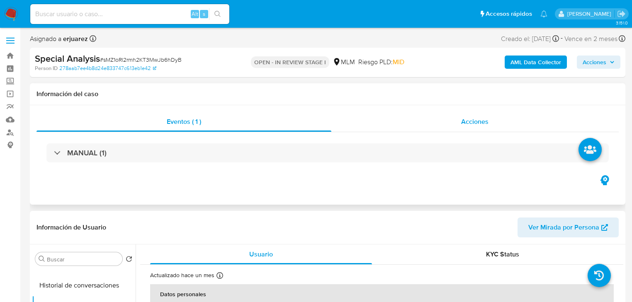
click at [388, 120] on div "Acciones" at bounding box center [475, 122] width 288 height 20
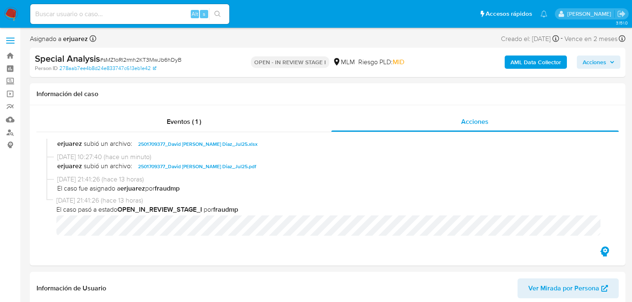
scroll to position [166, 0]
drag, startPoint x: 191, startPoint y: 125, endPoint x: 240, endPoint y: 126, distance: 49.7
click at [191, 125] on span "Eventos ( 1 )" at bounding box center [184, 122] width 34 height 10
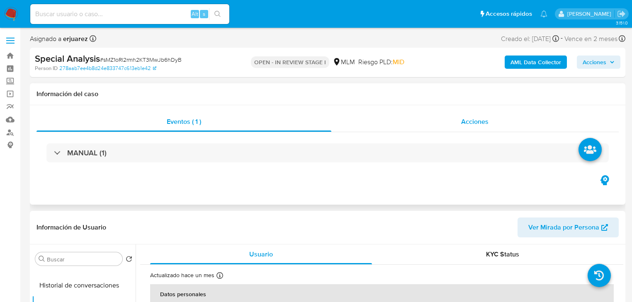
click at [400, 123] on div "Acciones" at bounding box center [475, 122] width 288 height 20
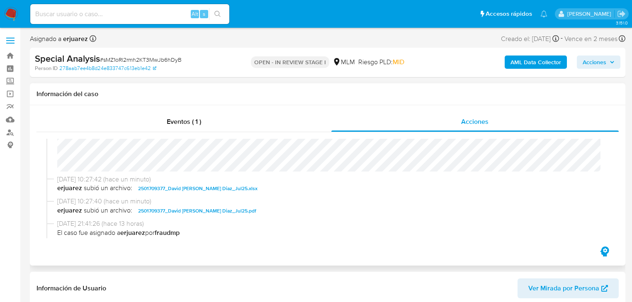
scroll to position [125, 0]
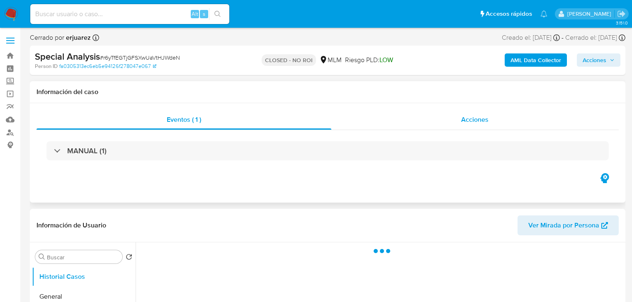
click at [459, 120] on div "Acciones" at bounding box center [475, 120] width 288 height 20
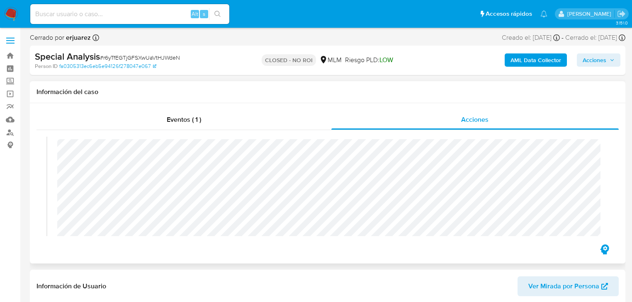
scroll to position [63, 0]
select select "10"
